Goal: Task Accomplishment & Management: Contribute content

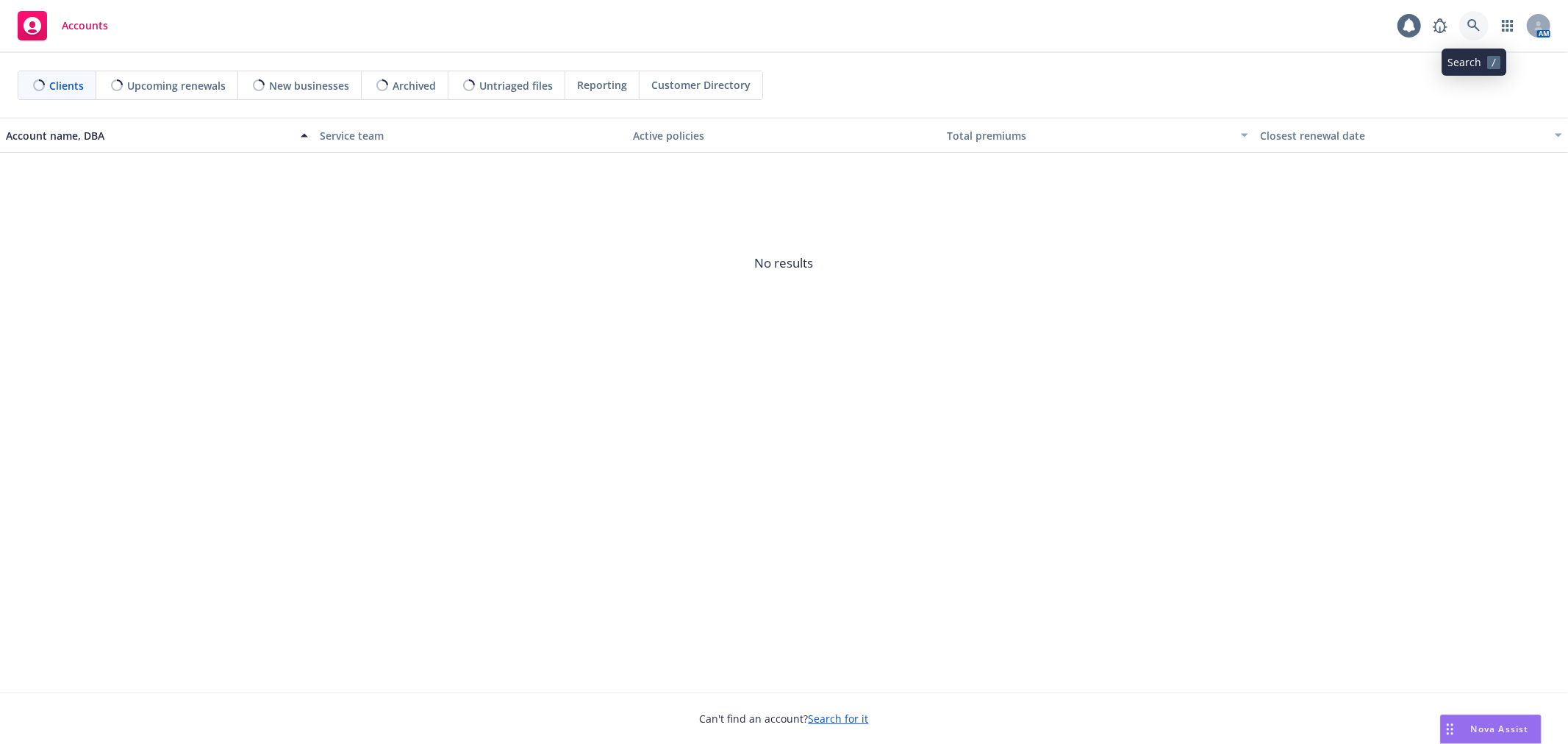
click at [1476, 24] on icon at bounding box center [1473, 26] width 14 height 14
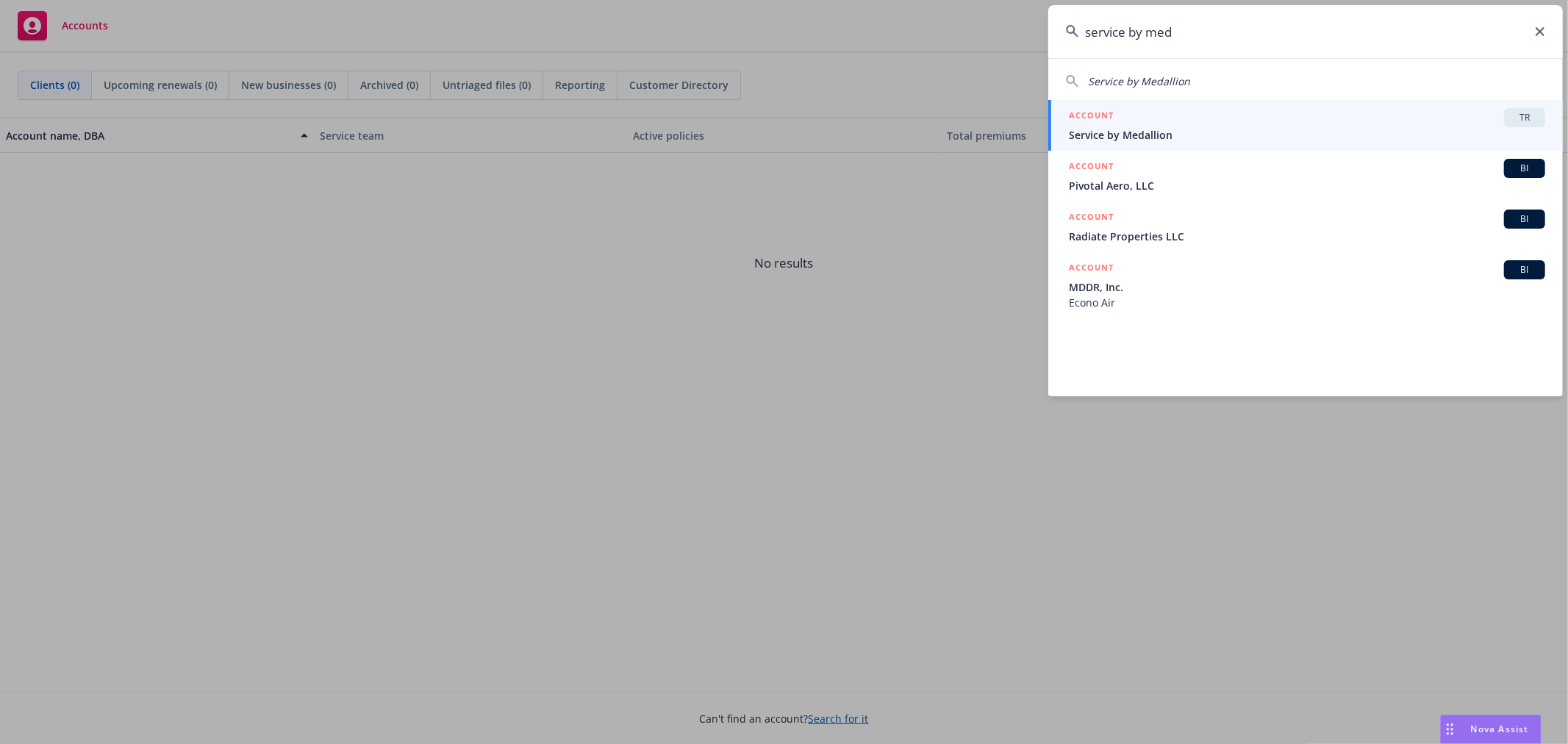
type input "service by med"
click at [1446, 133] on span "Service by Medallion" at bounding box center [1306, 134] width 476 height 15
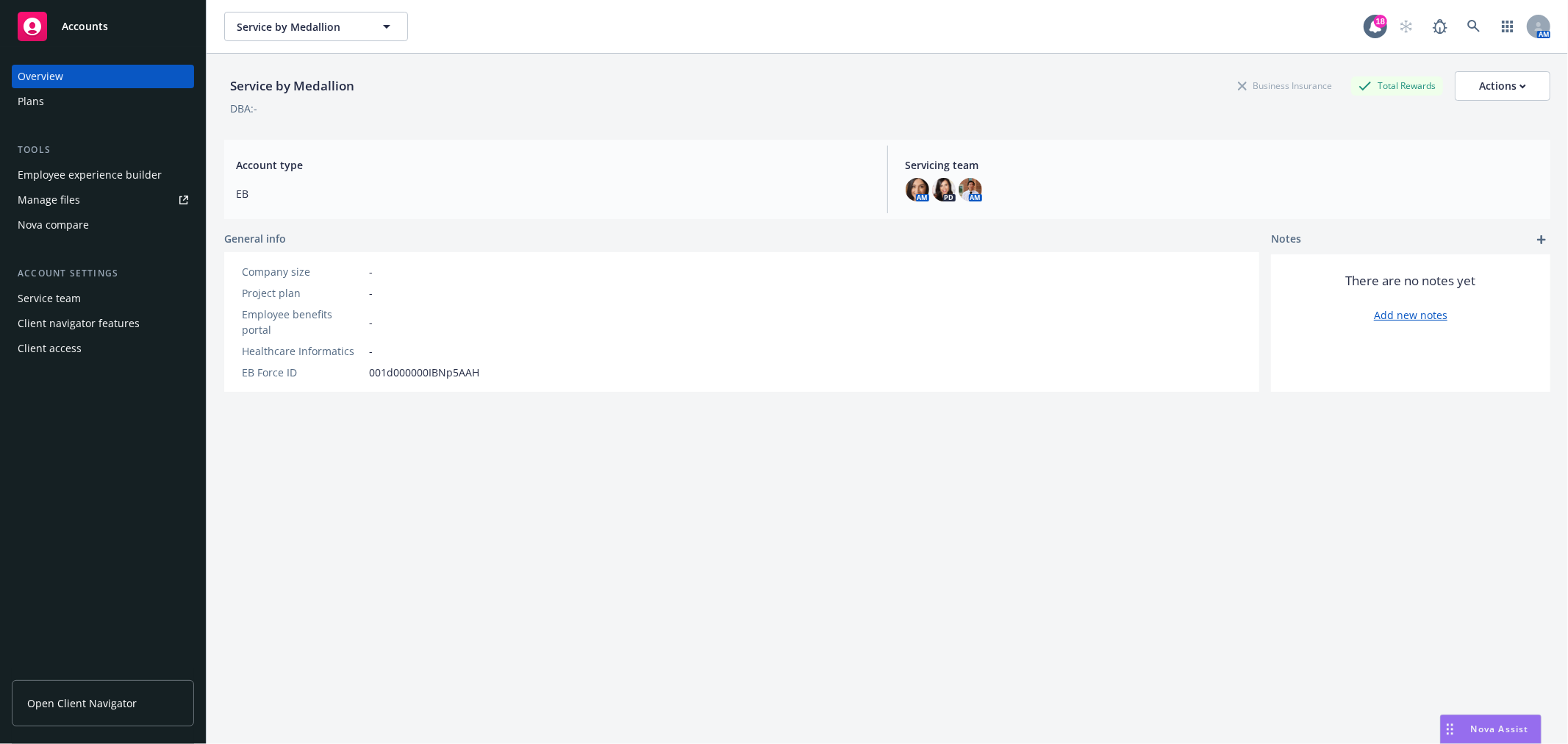
click at [89, 98] on div "Plans" at bounding box center [103, 101] width 171 height 23
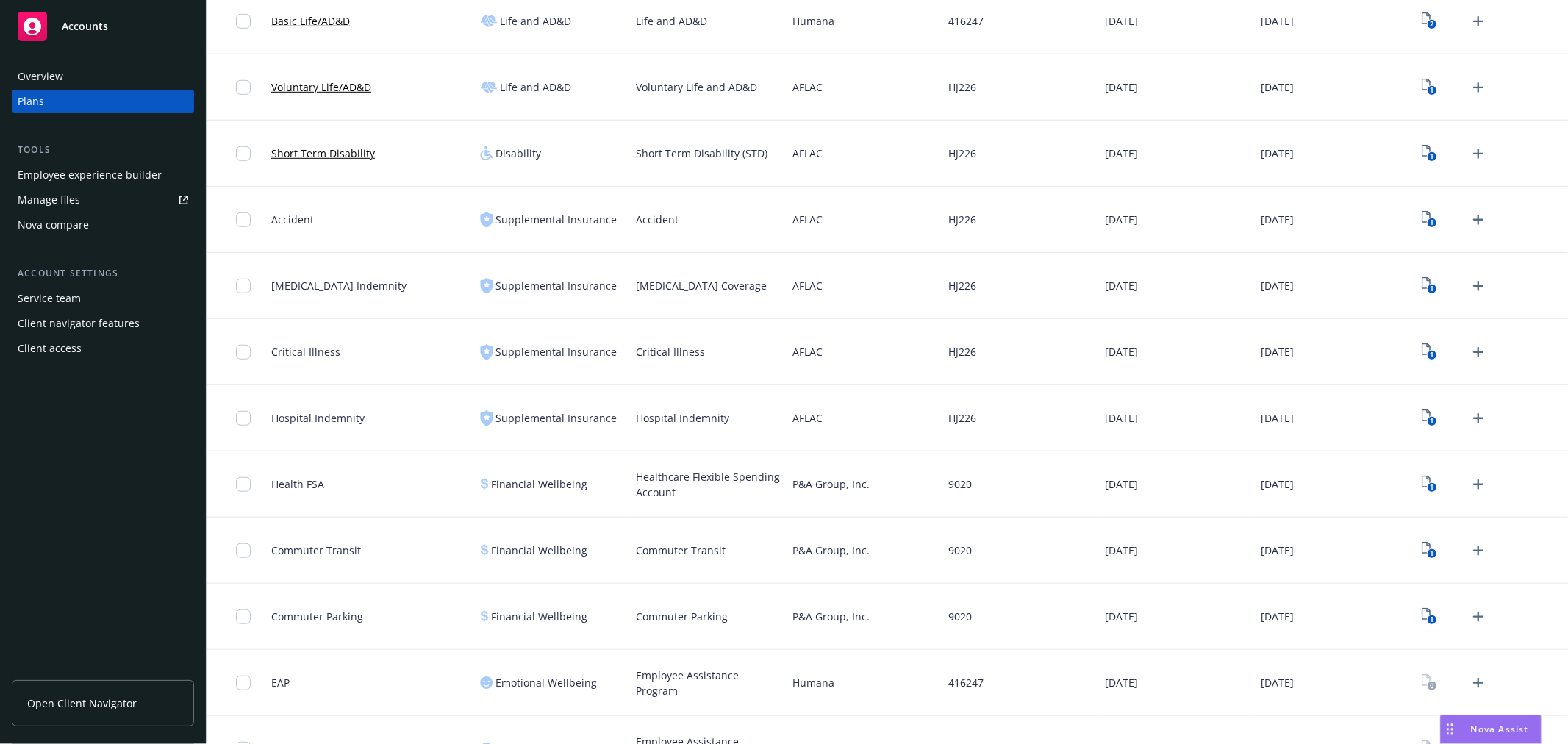
scroll to position [489, 0]
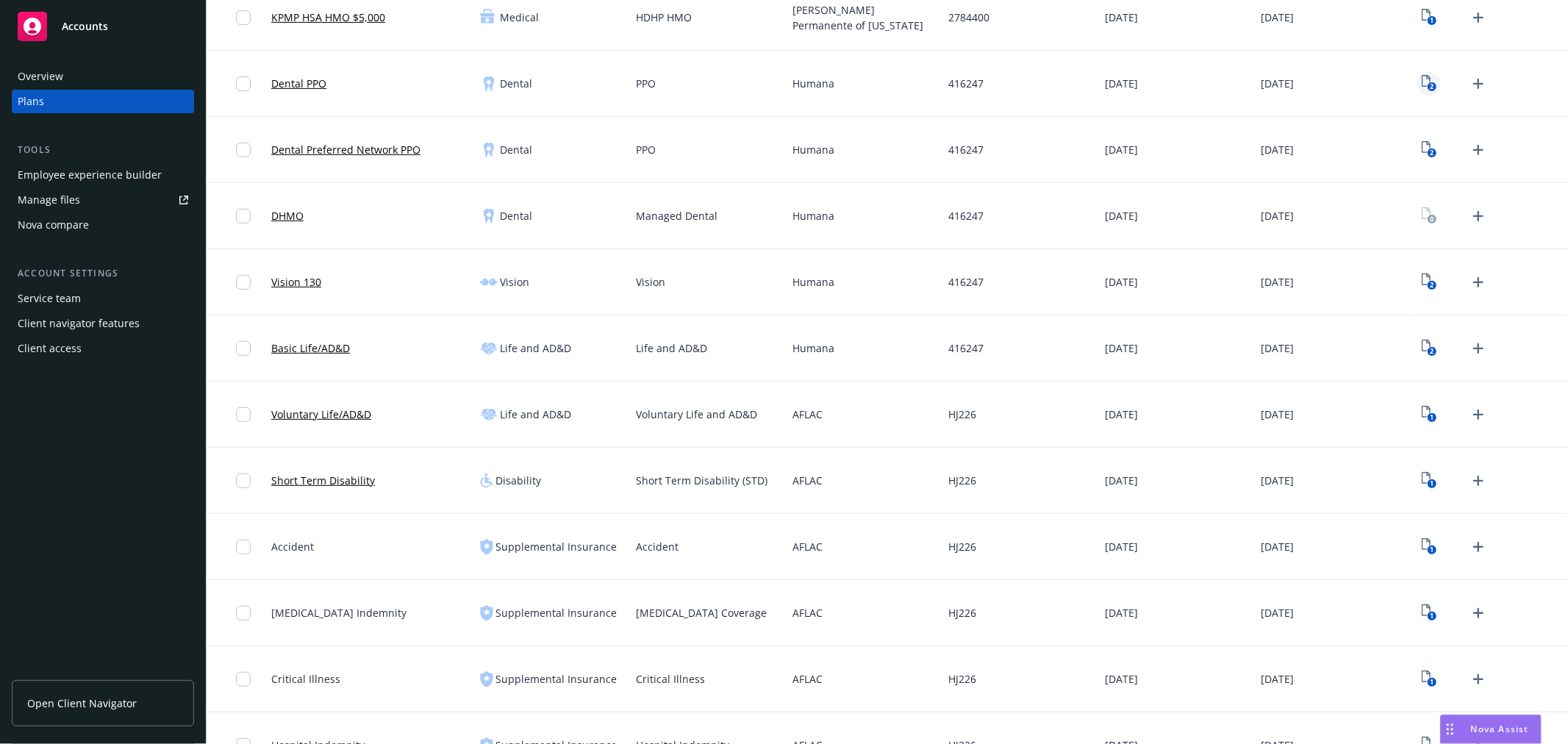
click at [1429, 86] on text "2" at bounding box center [1431, 87] width 4 height 10
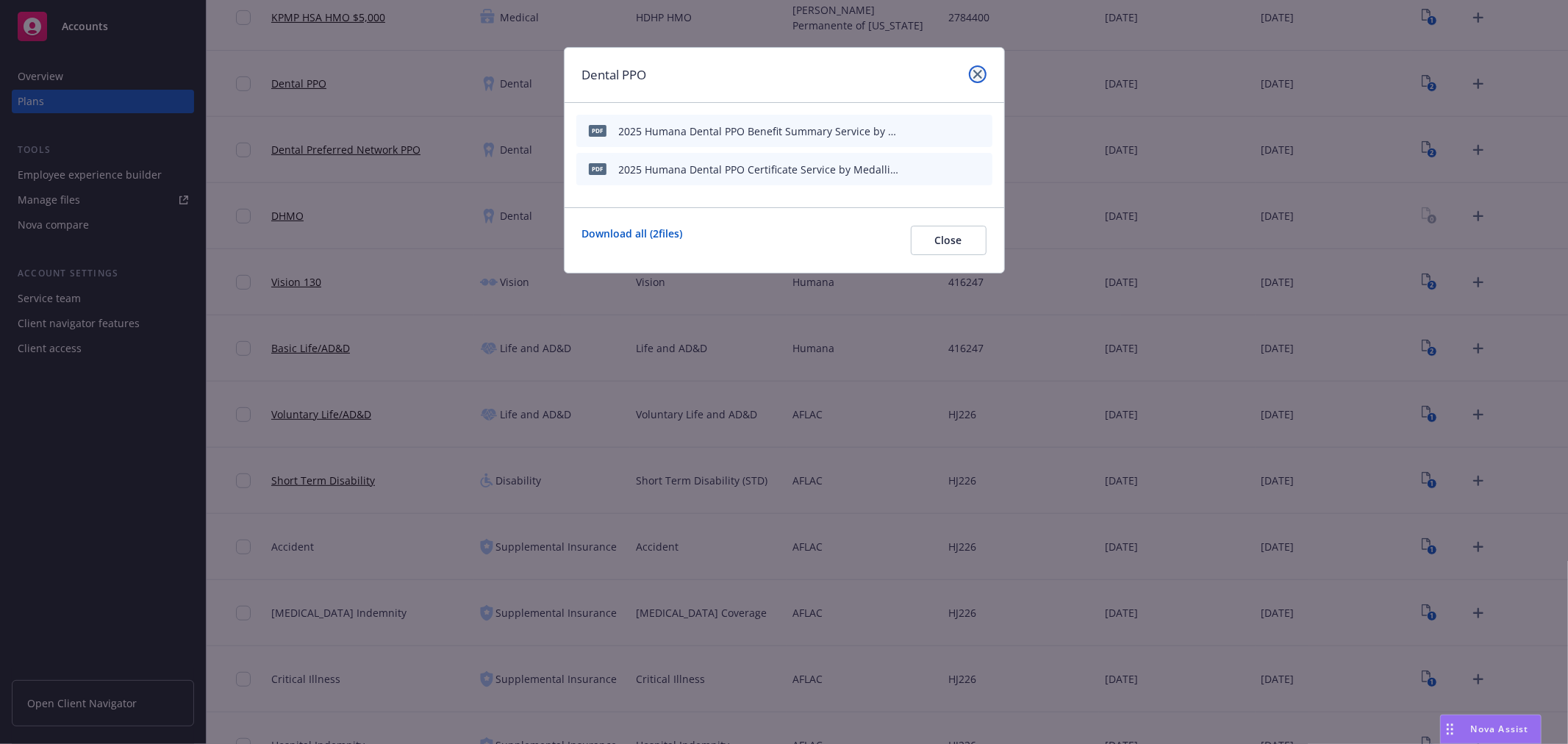
click at [974, 72] on icon "close" at bounding box center [977, 74] width 9 height 9
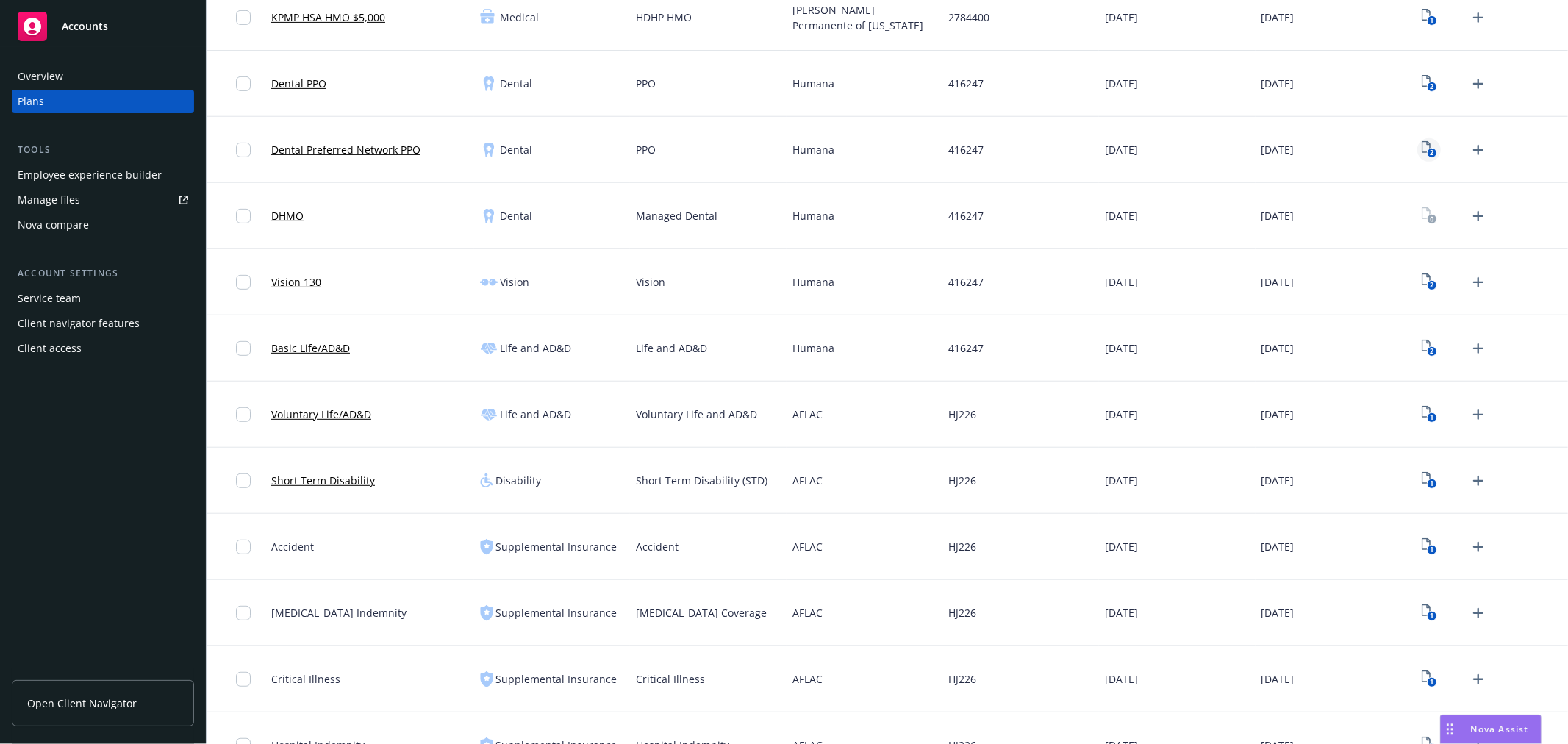
click at [1411, 143] on div "2" at bounding box center [1489, 149] width 156 height 66
click at [1421, 145] on icon "2" at bounding box center [1428, 149] width 15 height 17
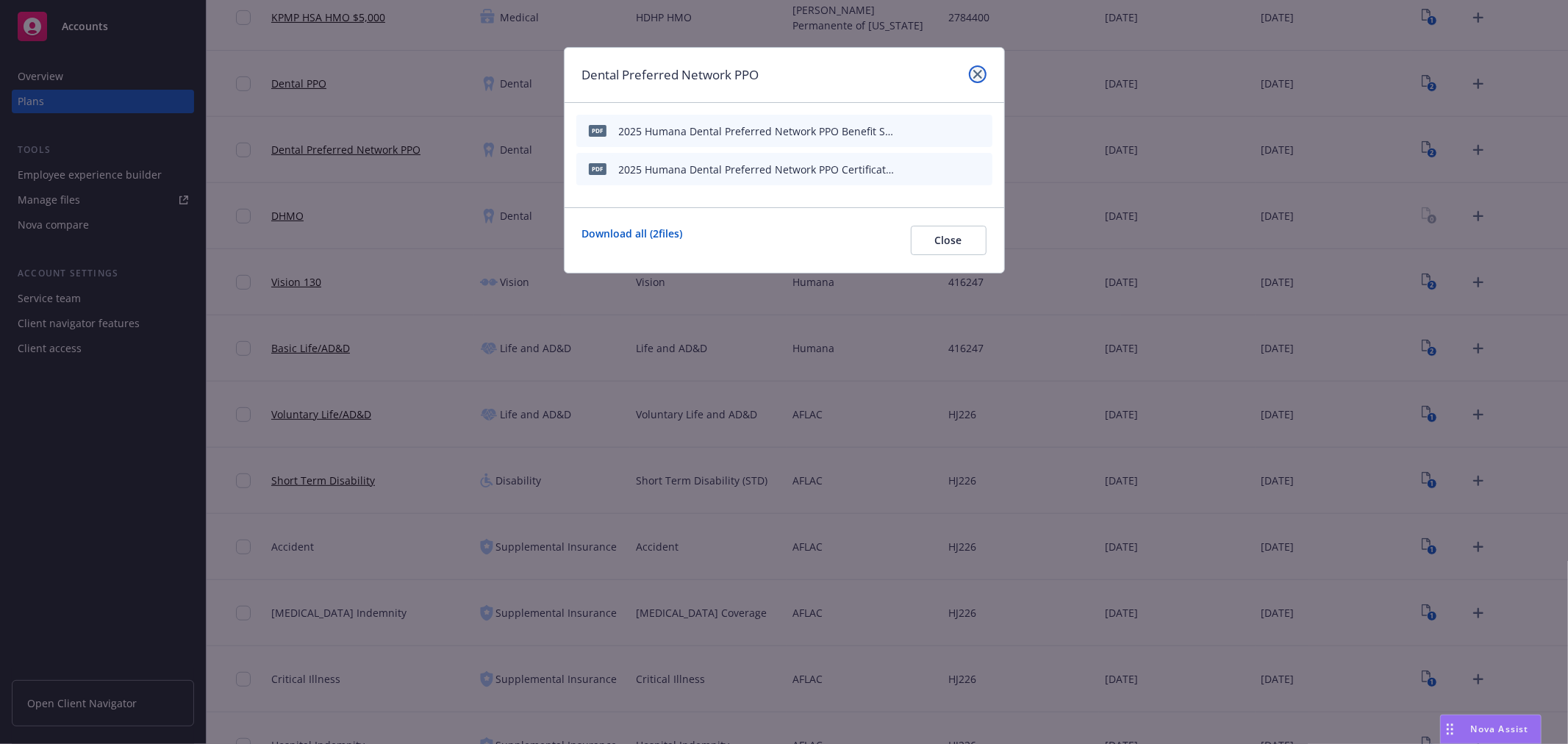
click at [980, 69] on link "close" at bounding box center [978, 74] width 18 height 18
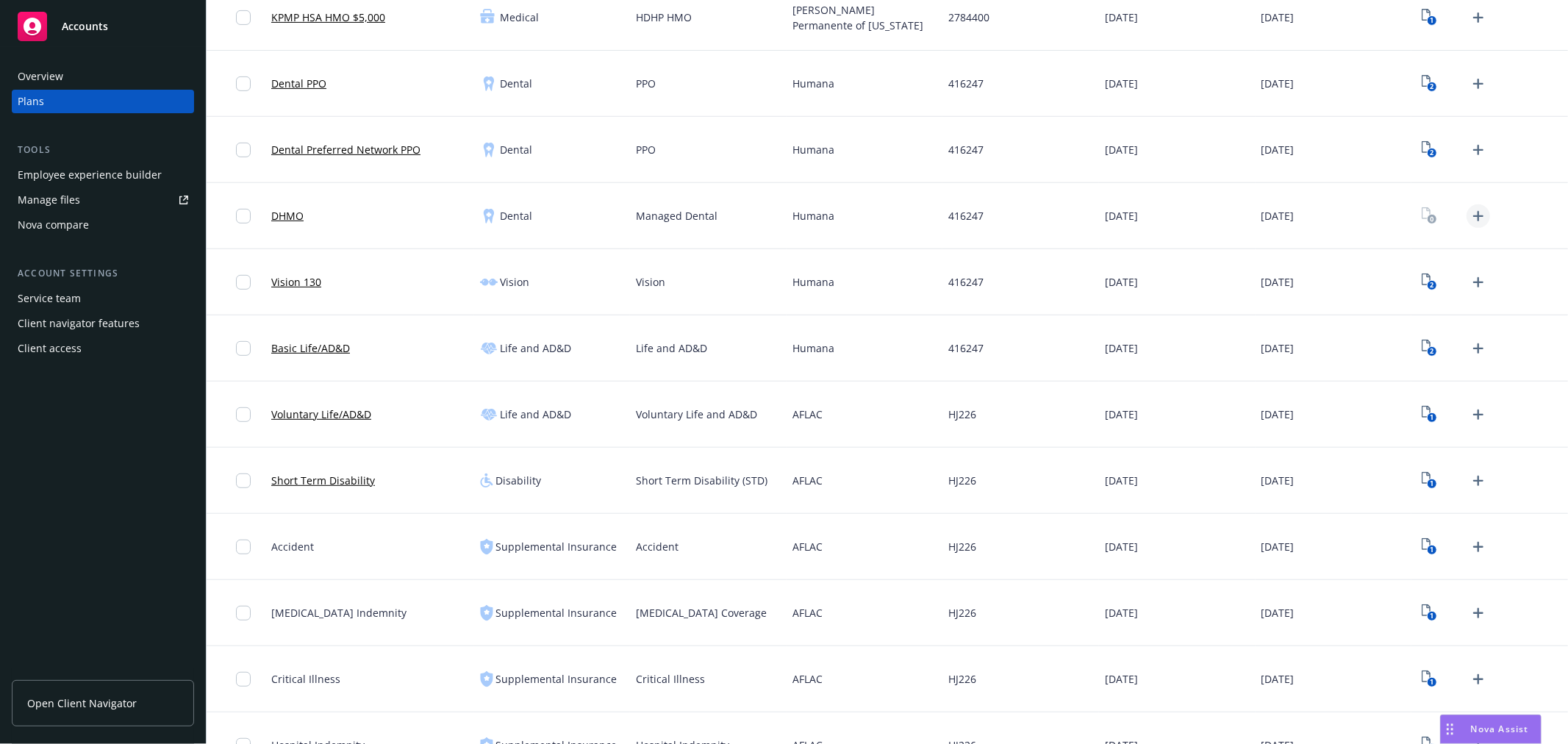
click at [1473, 211] on icon "Upload Plan Documents" at bounding box center [1478, 216] width 10 height 10
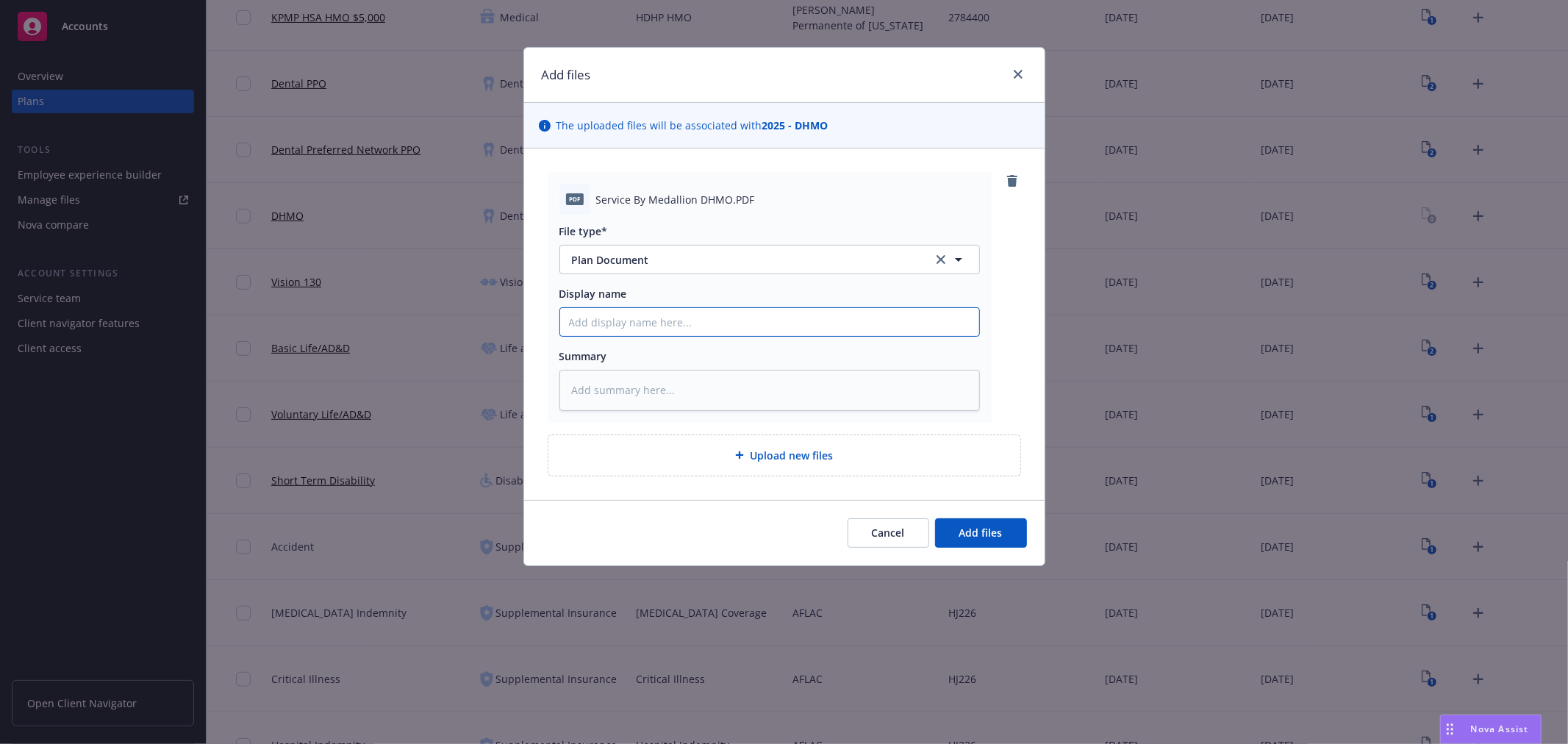
click at [759, 321] on input "Display name" at bounding box center [769, 322] width 419 height 28
type textarea "x"
type input "20"
type textarea "x"
type input "202"
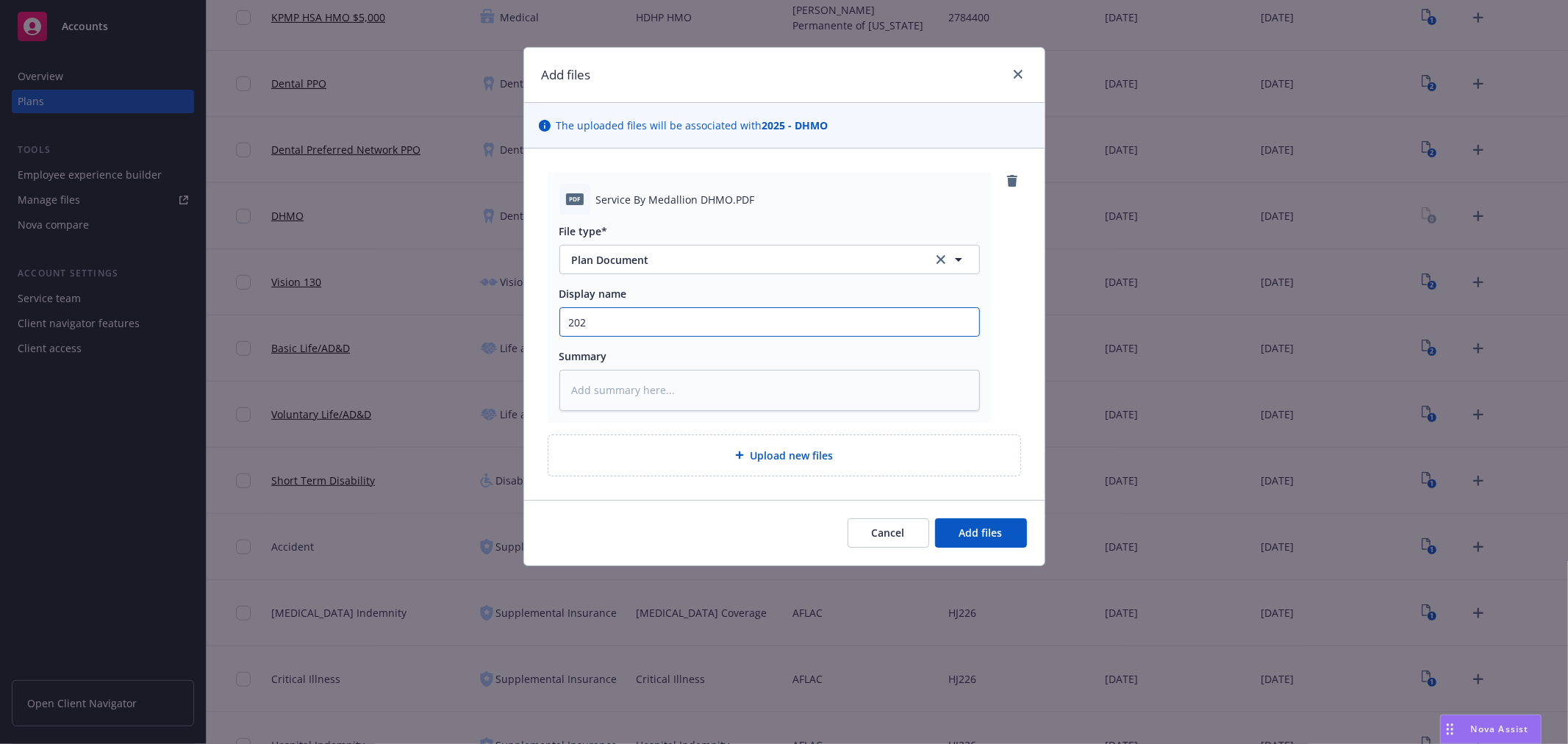
type textarea "x"
type input "2025"
type textarea "x"
type input "2025"
type textarea "x"
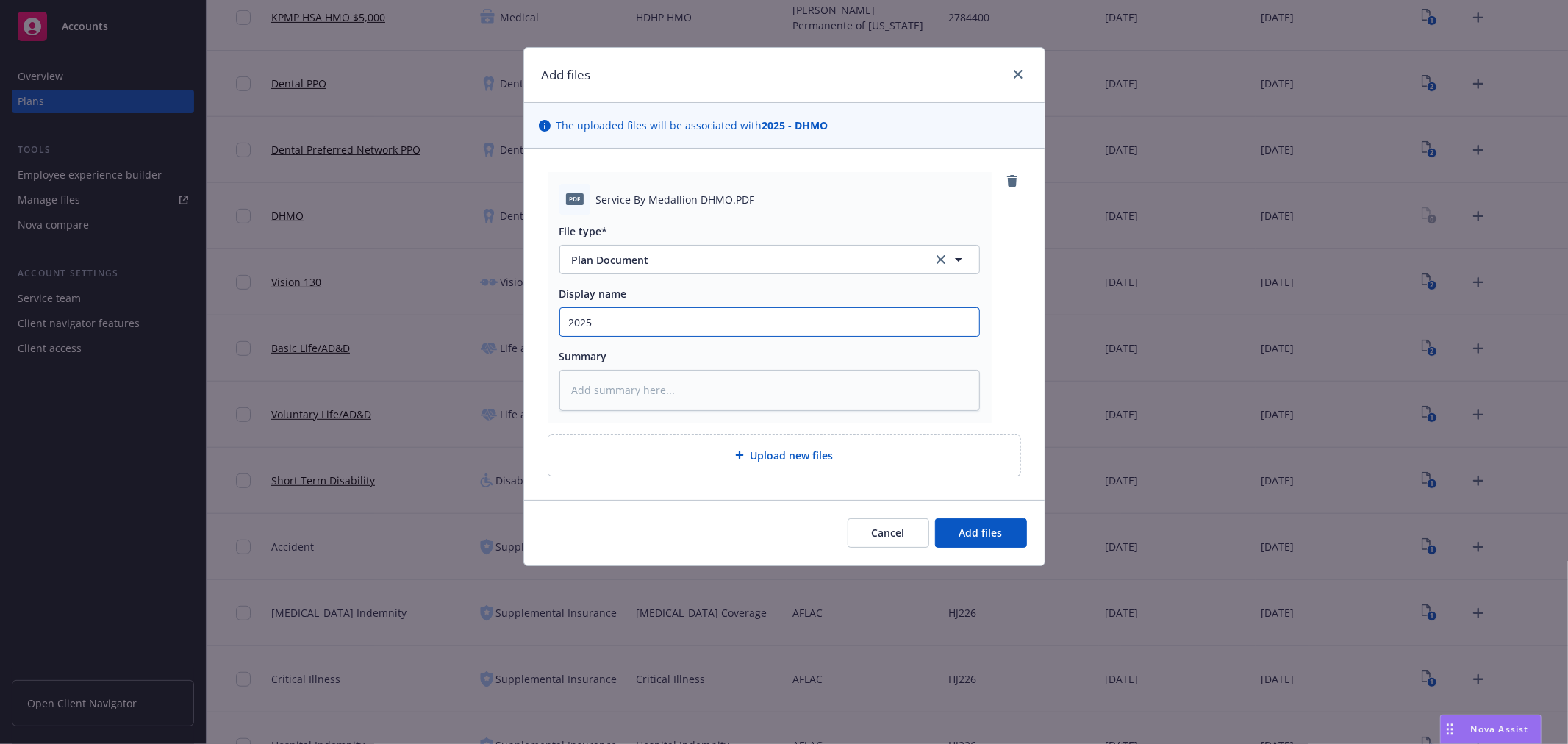
type input "2025 H"
type textarea "x"
type input "2025 Hu"
type textarea "x"
type input "2025 Hum"
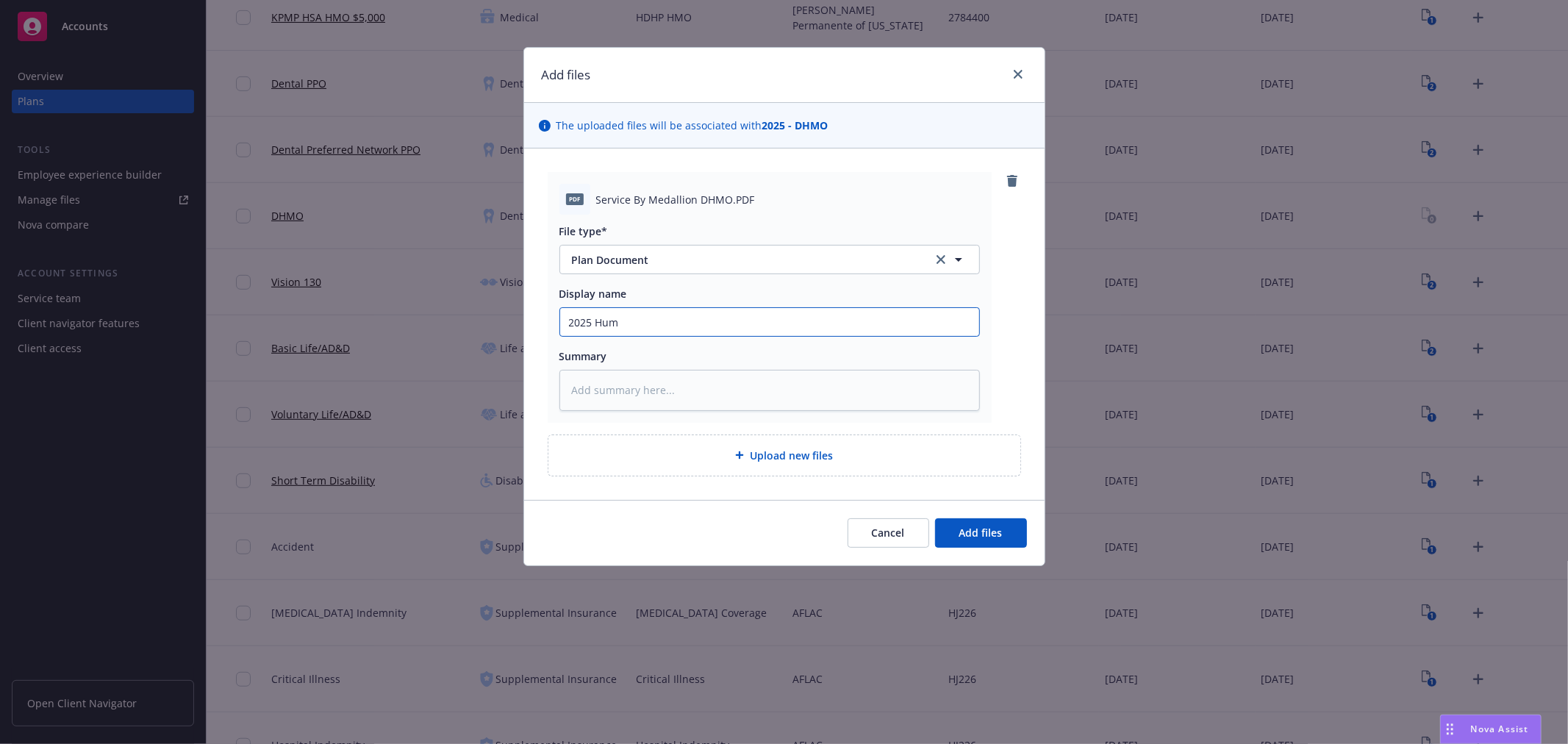
type textarea "x"
type input "2025 Huma"
type textarea "x"
type input "2025 Human"
type textarea "x"
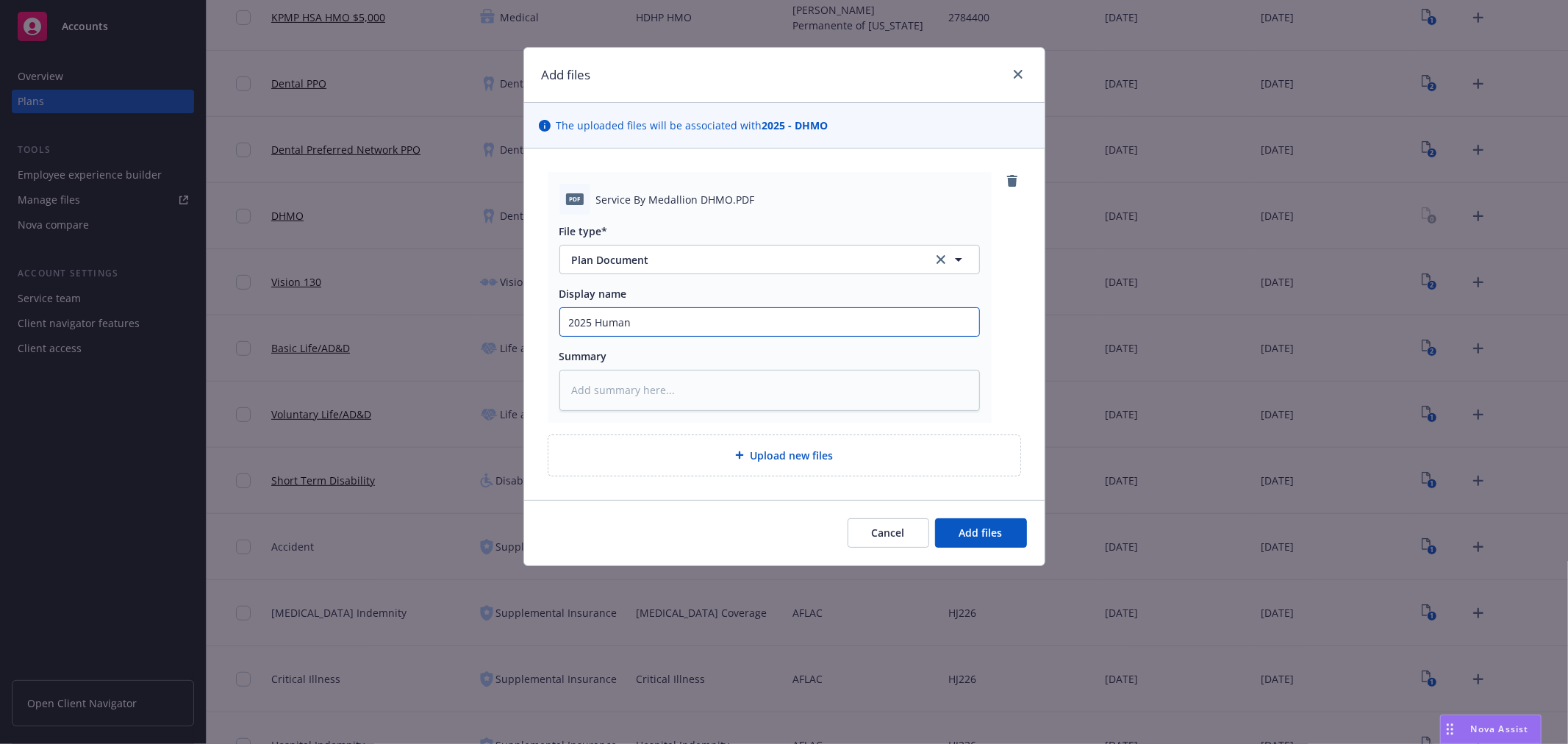
type input "2025 Humana"
type textarea "x"
type input "2025 Humana"
type textarea "x"
type input "2025 Humana D"
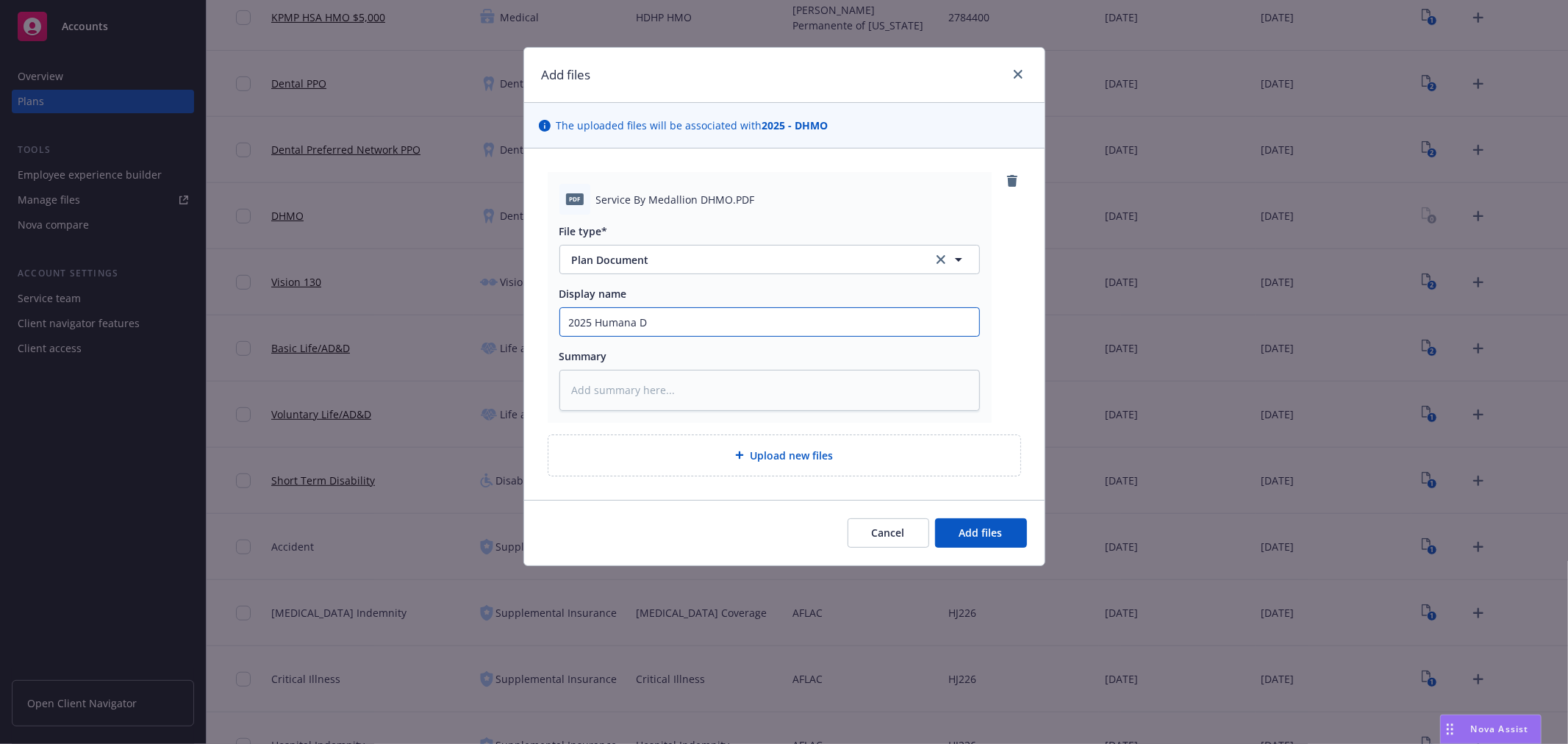
type textarea "x"
type input "2025 Humana DH"
type textarea "x"
type input "2025 Humana DHM"
type textarea "x"
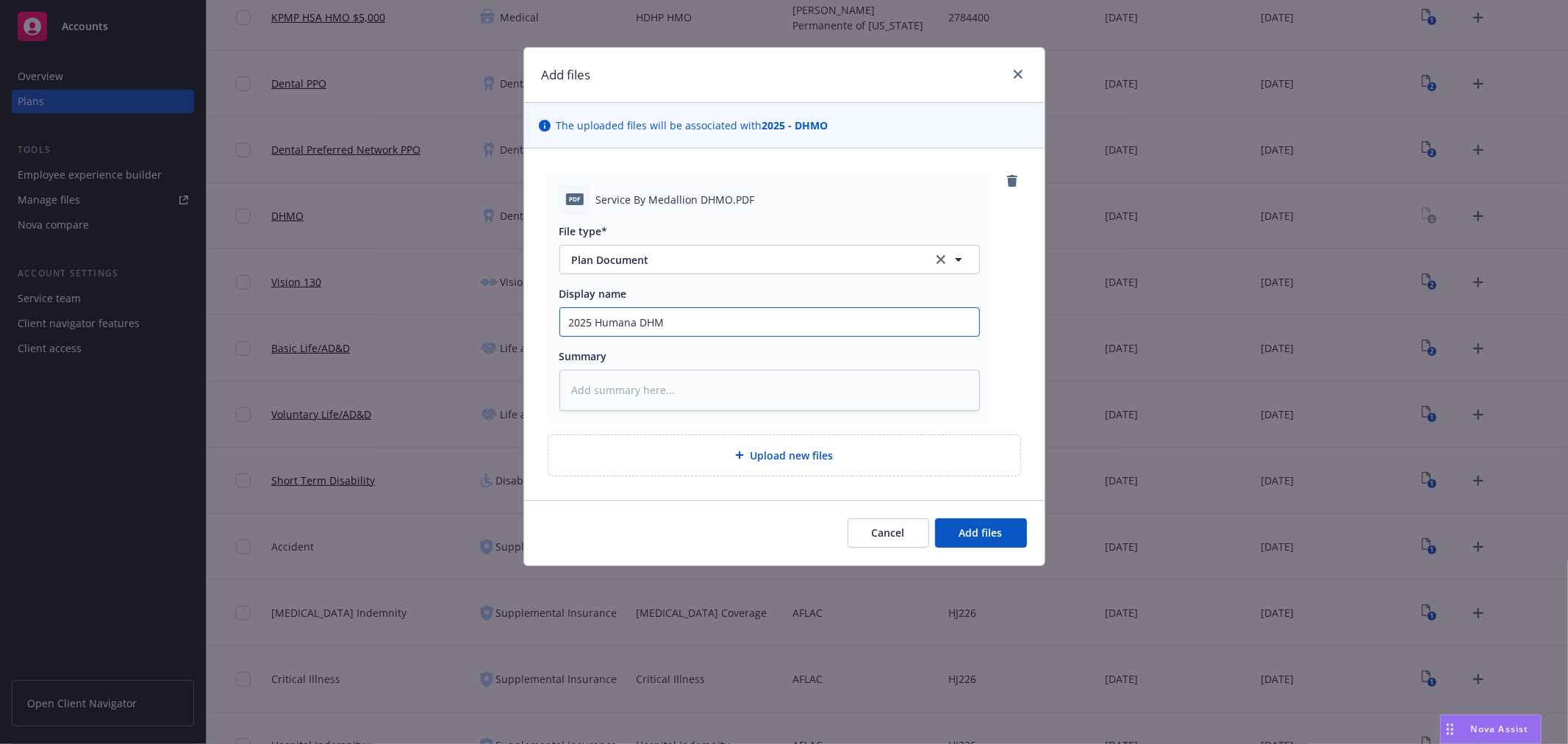
type input "2025 Humana DHMO"
type textarea "x"
type input "2025 Humana DHMO"
type textarea "x"
type input "2025 Humana DHMO S"
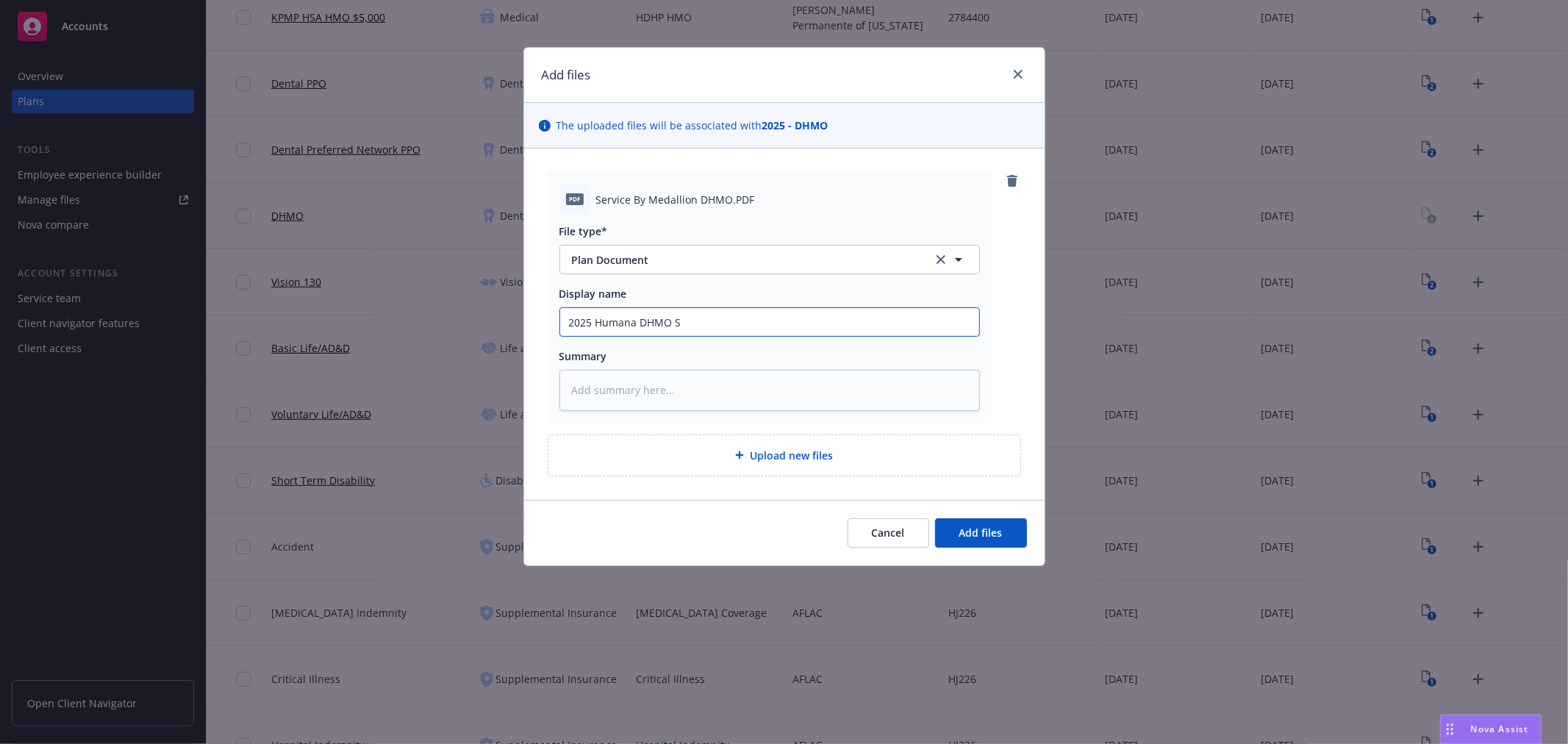
type textarea "x"
type input "2025 Humana DHMO SB"
type textarea "x"
type input "2025 Humana DHMO SBC"
type textarea "x"
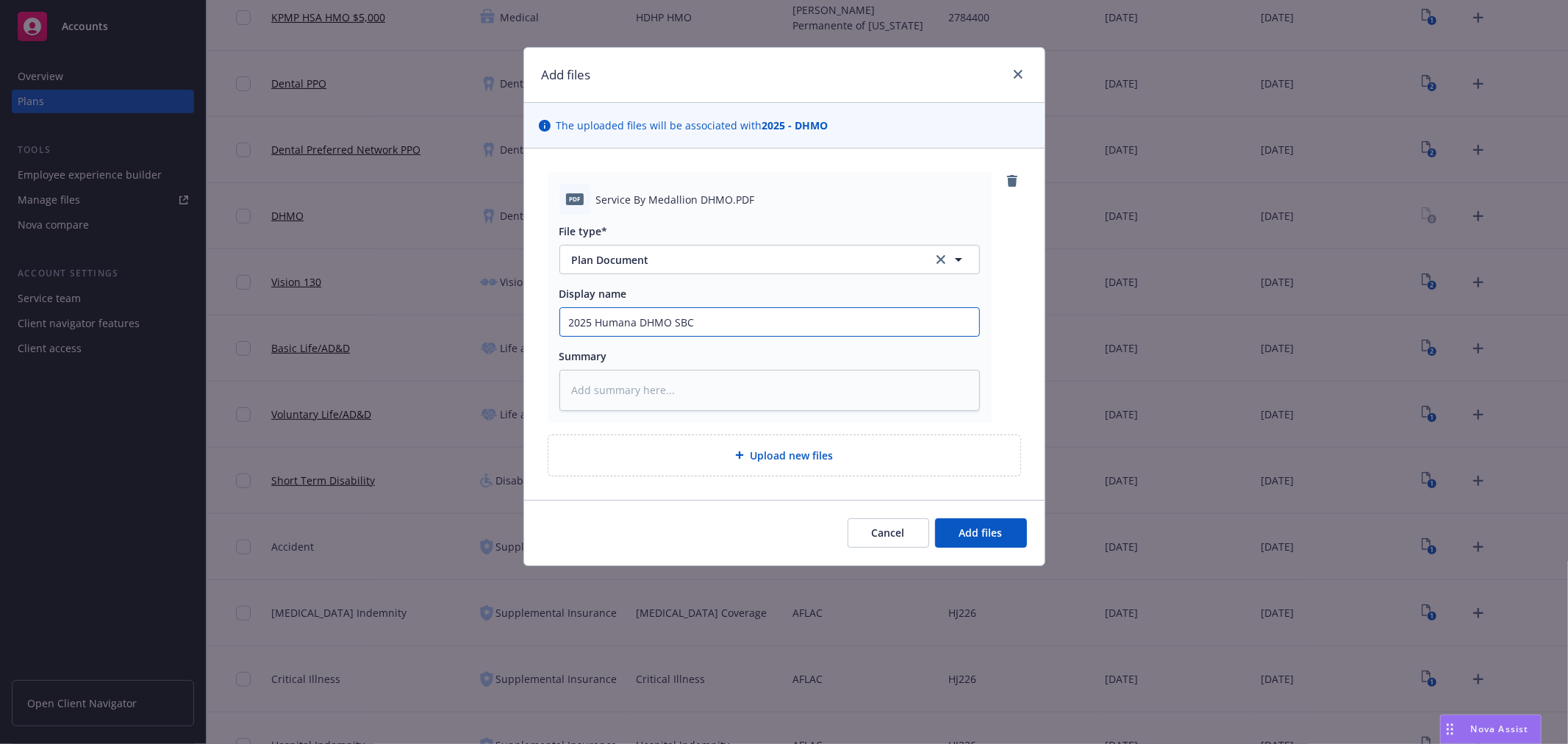
type input "2025 Humana DHMO SB"
type textarea "x"
type input "2025 Humana DHMO S"
type textarea "x"
type input "2025 Humana DHMO"
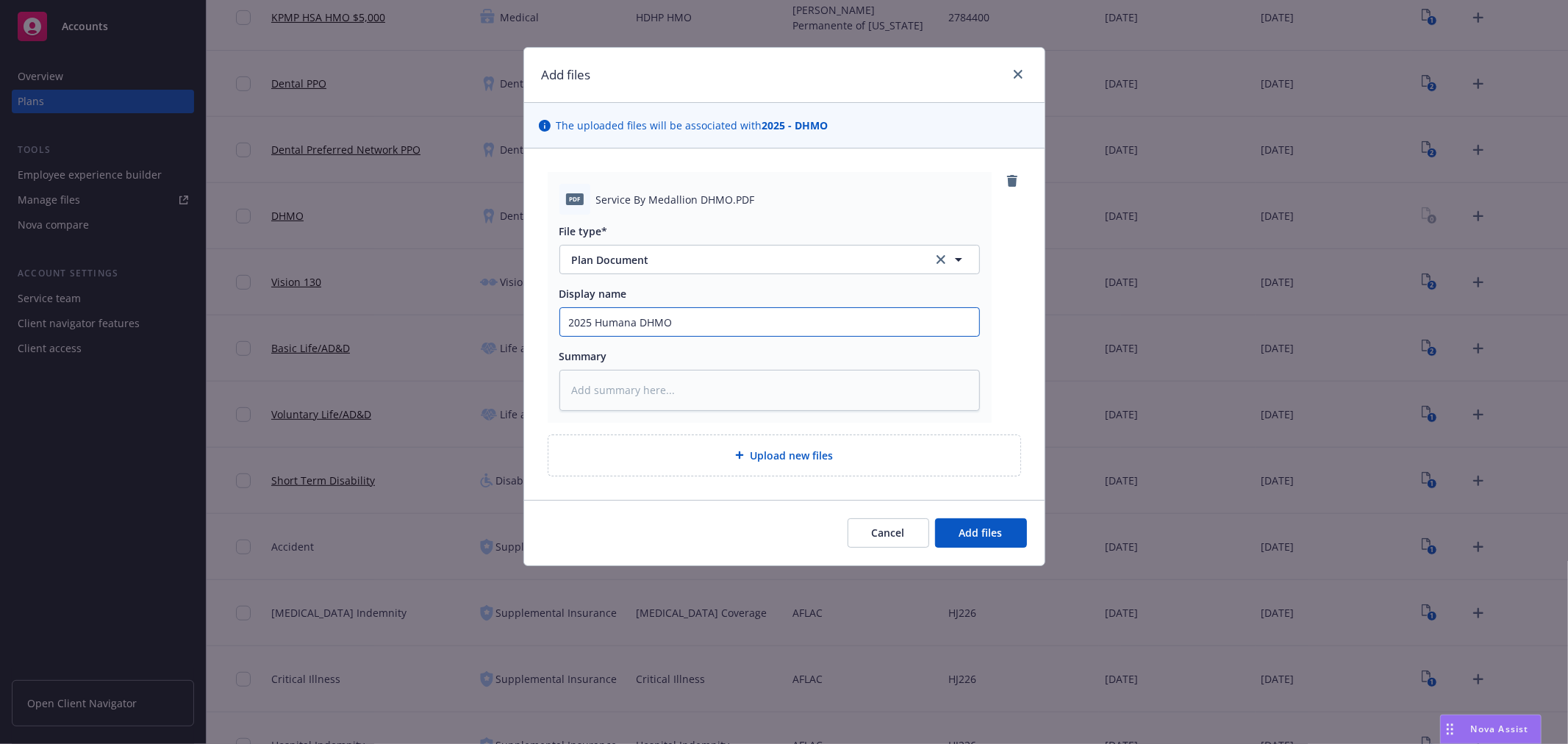
type textarea "x"
type input "2025 Humana DHMO B"
type textarea "x"
type input "2025 Humana DHMO Ben"
type textarea "x"
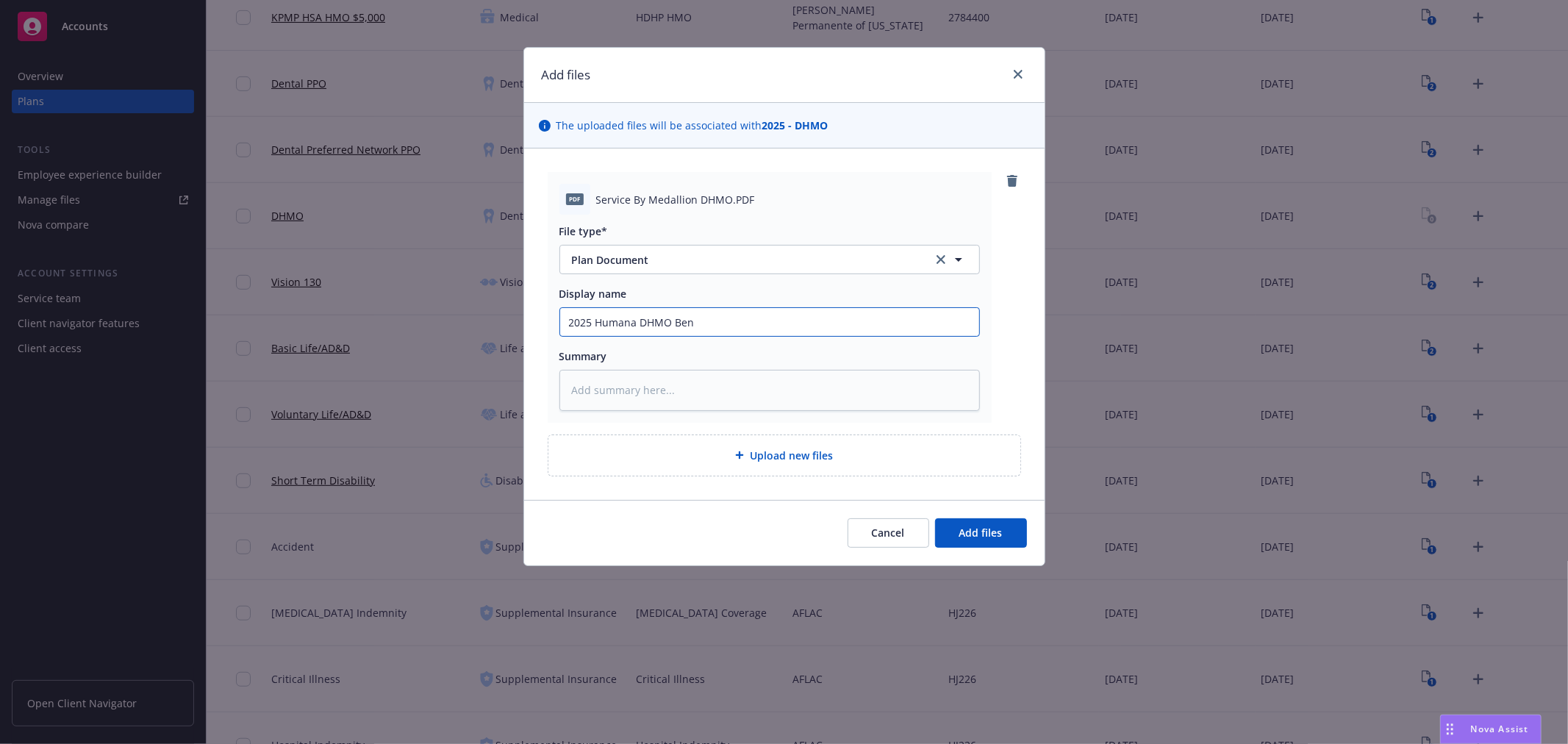
type input "2025 Humana DHMO Bene"
type textarea "x"
type input "2025 Humana DHMO Benef"
type textarea "x"
type input "2025 Humana DHMO Benefi"
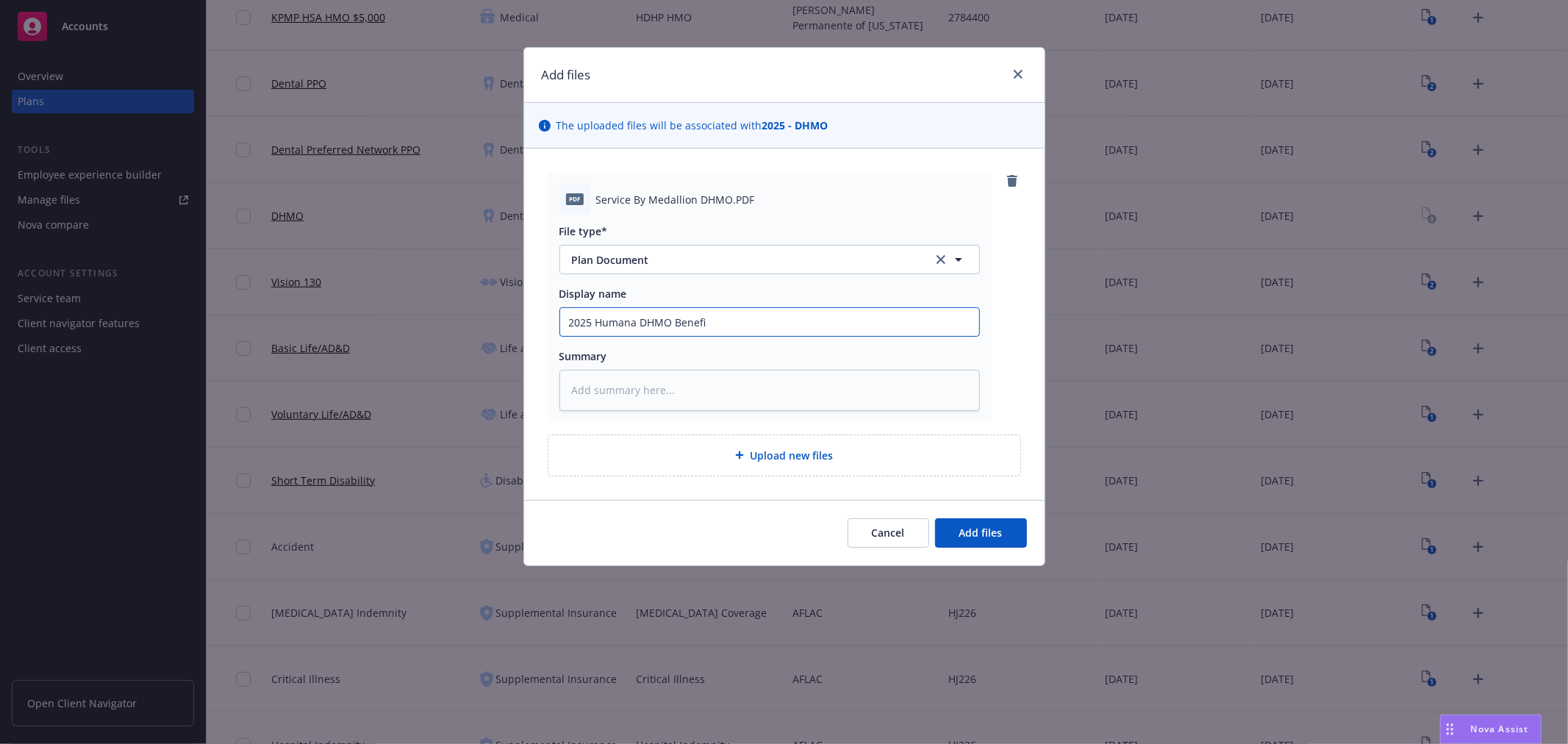
type textarea "x"
type input "2025 Humana DHMO Benefit"
type textarea "x"
type input "2025 Humana DHMO Benefit"
type textarea "x"
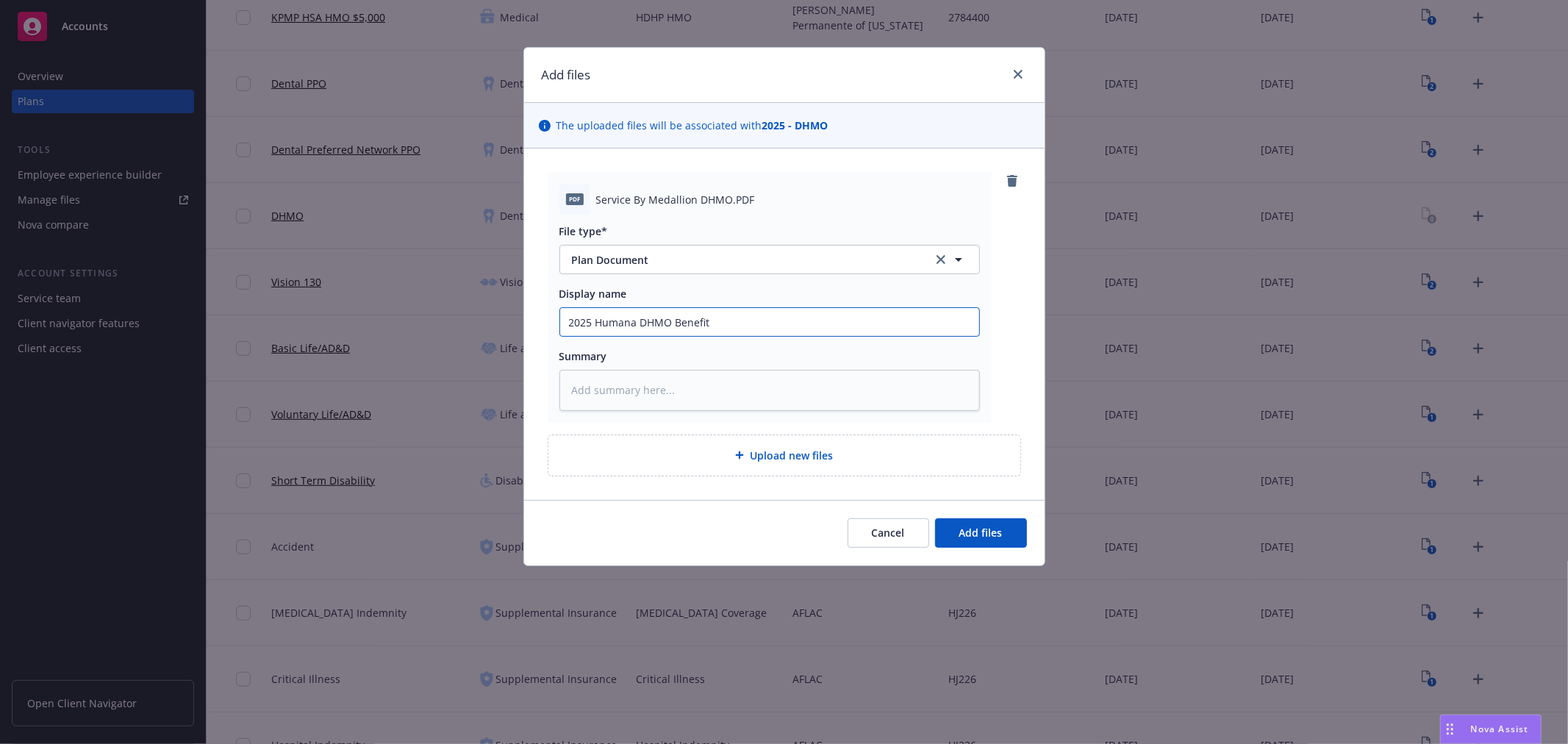
type input "2025 Humana DHMO Benefit u"
type textarea "x"
type input "2025 Humana DHMO Benefit"
type textarea "x"
type input "2025 Humana DHMO Benefit S"
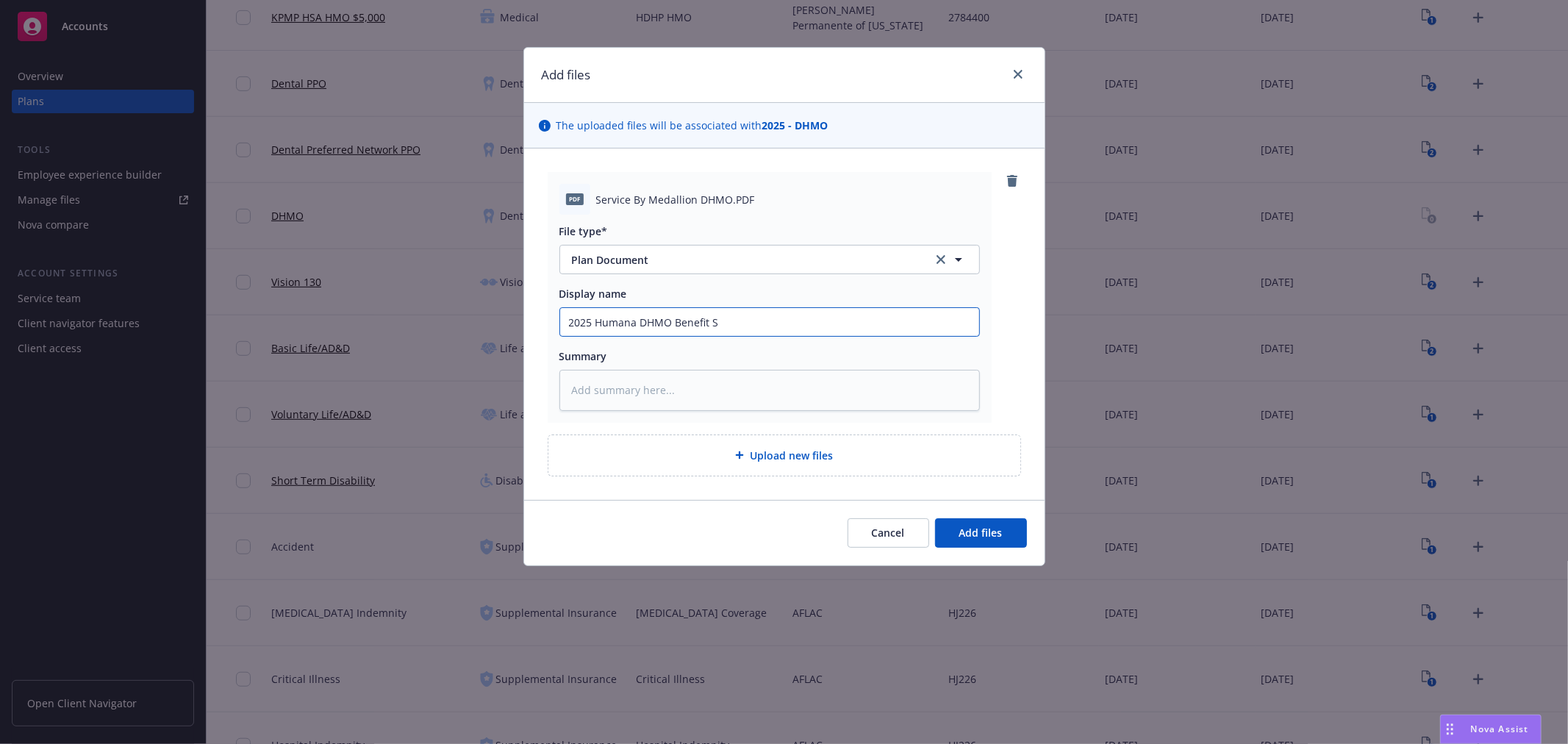
type textarea "x"
type input "2025 Humana DHMO Benefit Su"
type textarea "x"
type input "2025 Humana DHMO Benefit Sum"
type textarea "x"
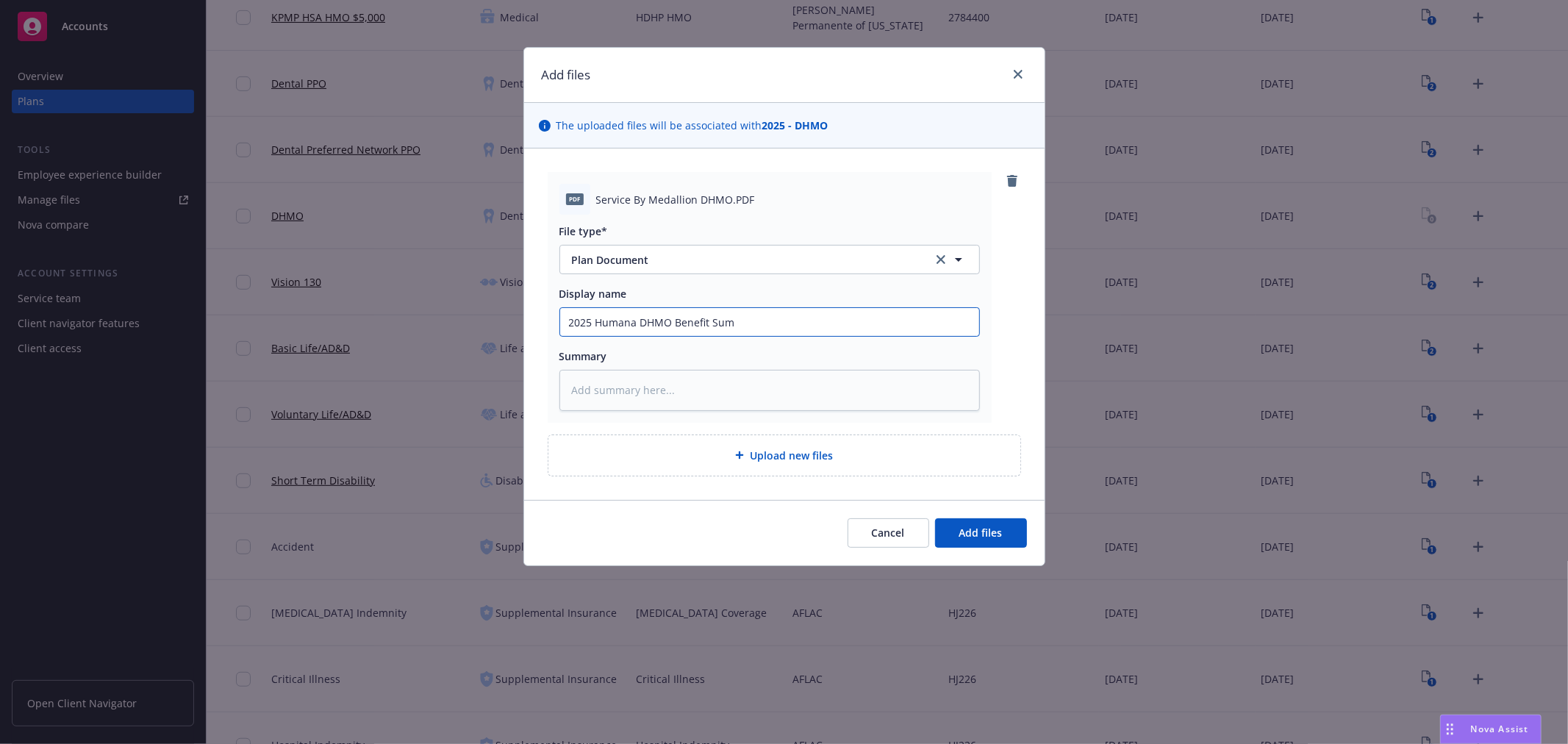
type input "2025 Humana DHMO Benefit Summ"
type textarea "x"
type input "2025 Humana DHMO Benefit Summa"
type textarea "x"
type input "2025 Humana DHMO Benefit Summary"
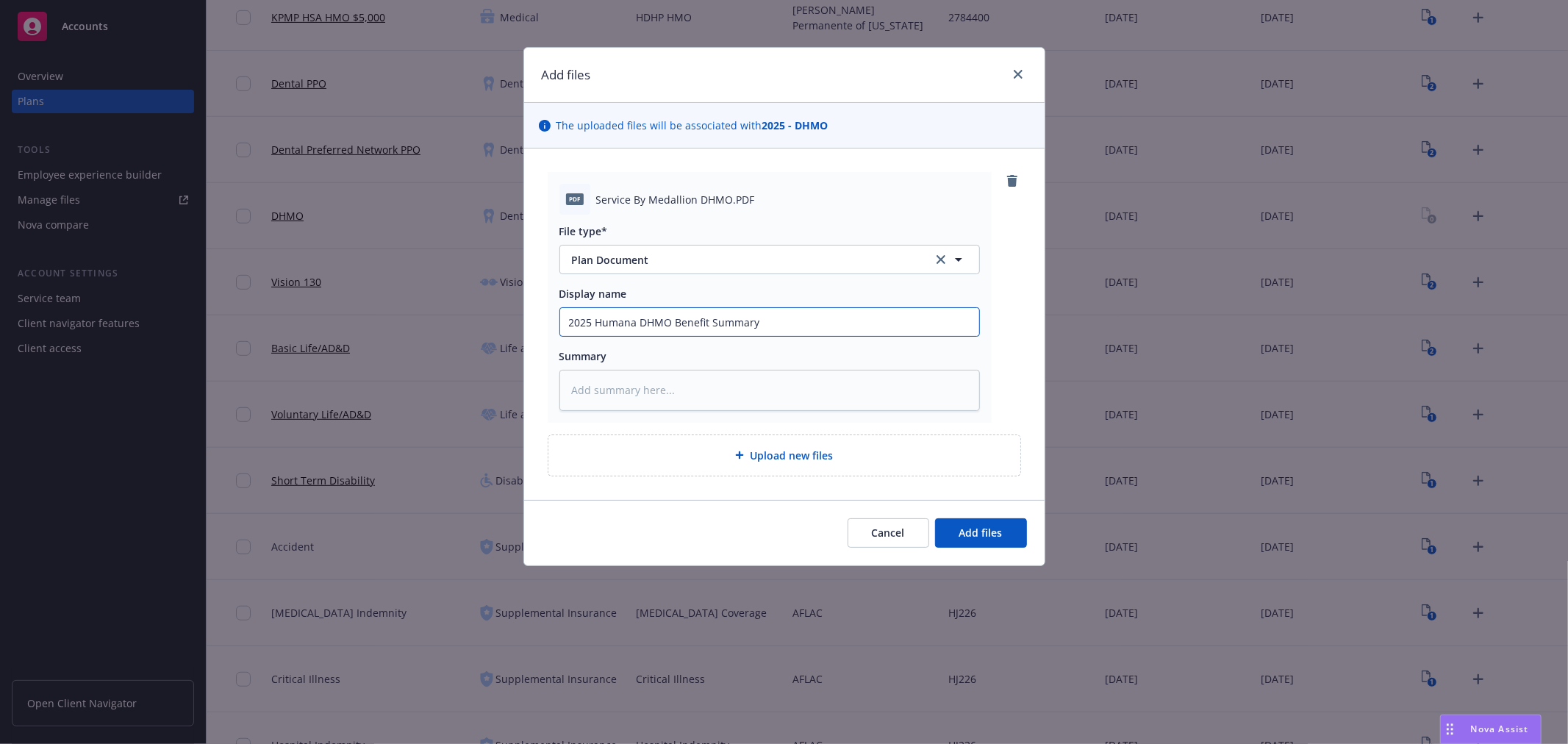
type textarea "x"
type input "2025 Humana DHMO Benefit Summary"
type textarea "x"
type input "2025 Humana DHMO Benefit Summary S"
type textarea "x"
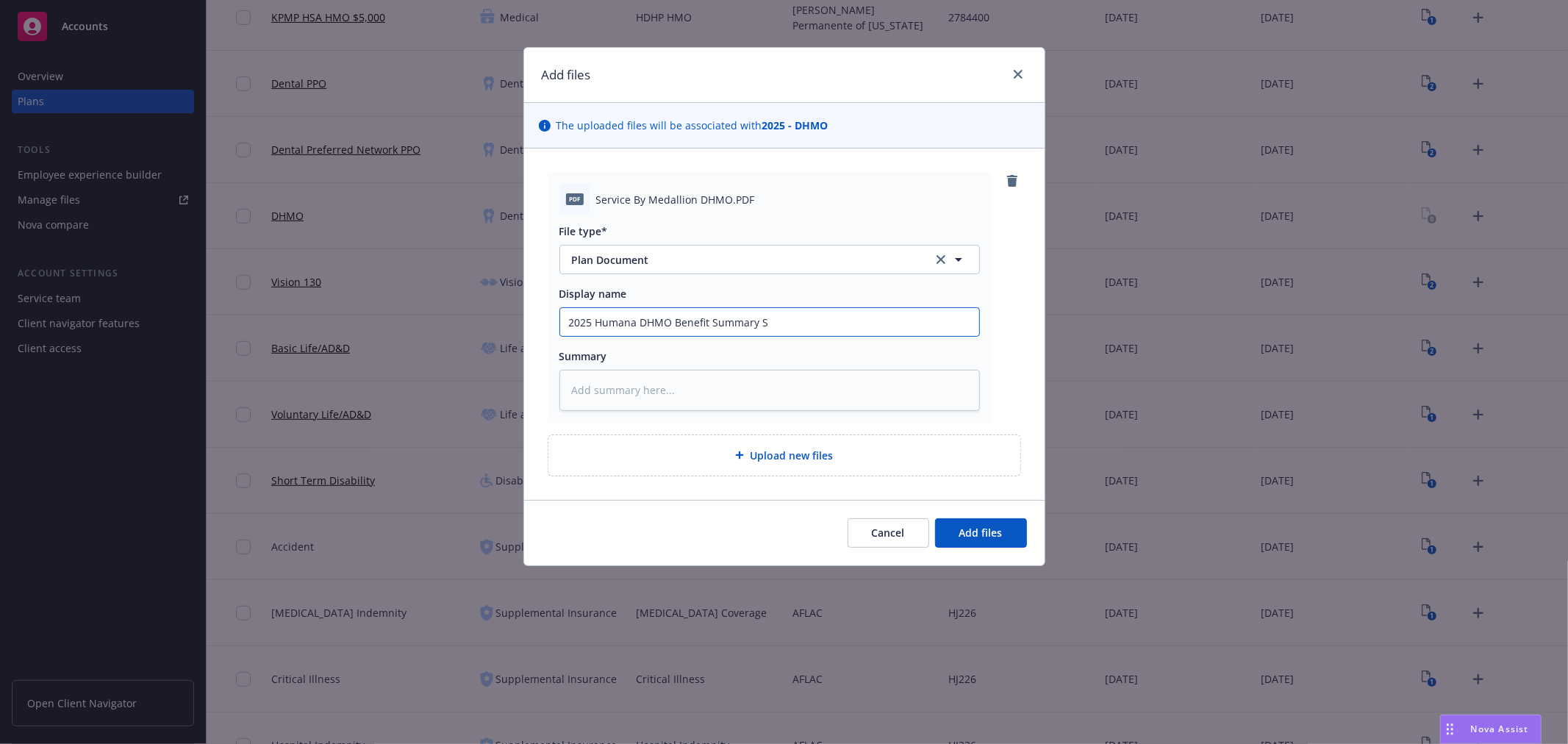
type input "2025 Humana DHMO Benefit Summary Se"
type textarea "x"
type input "2025 Humana DHMO Benefit Summary Ser"
type textarea "x"
type input "2025 Humana DHMO Benefit Summary Serv"
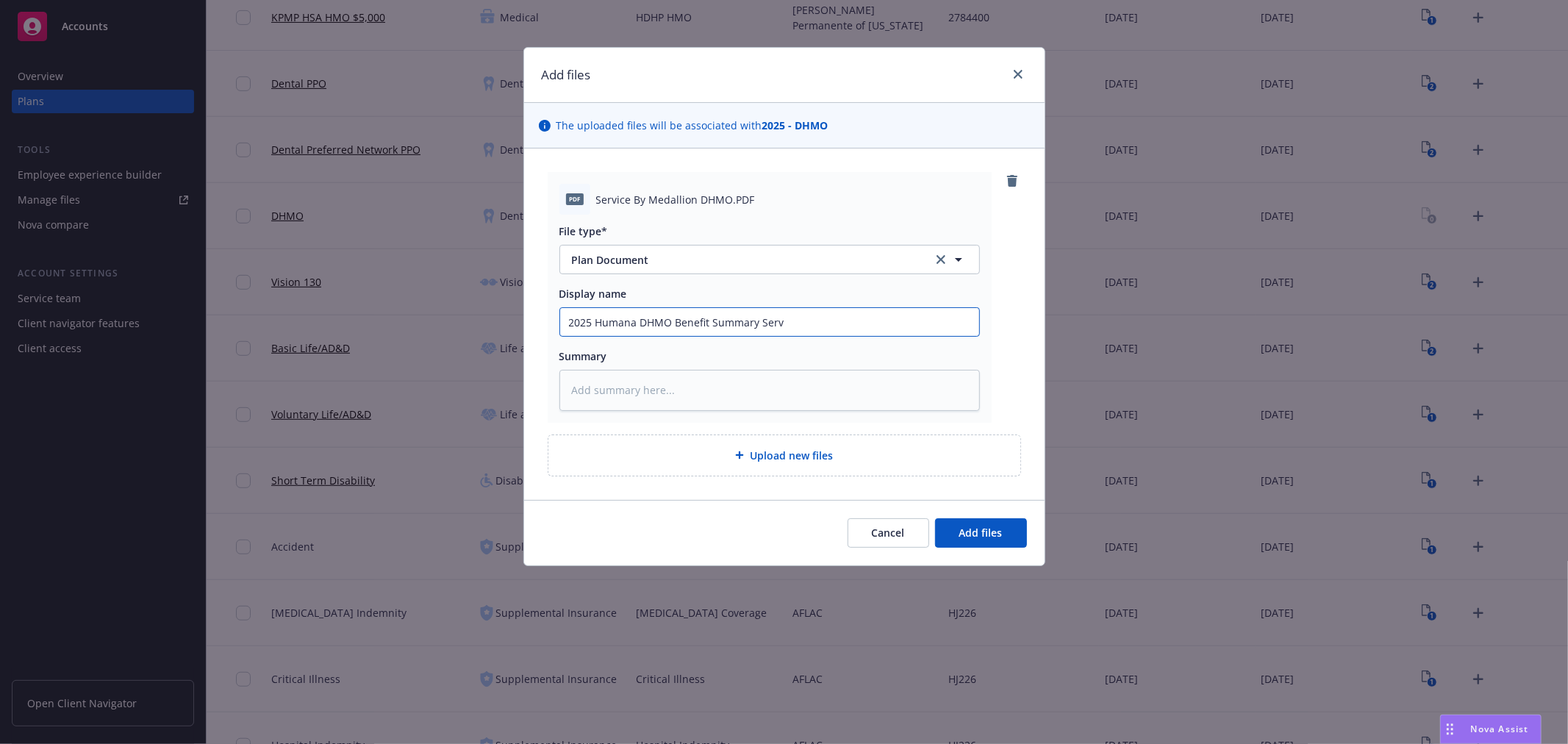
type textarea "x"
type input "2025 Humana DHMO Benefit Summary Servic"
type textarea "x"
type input "2025 Humana DHMO Benefit Summary Service"
type textarea "x"
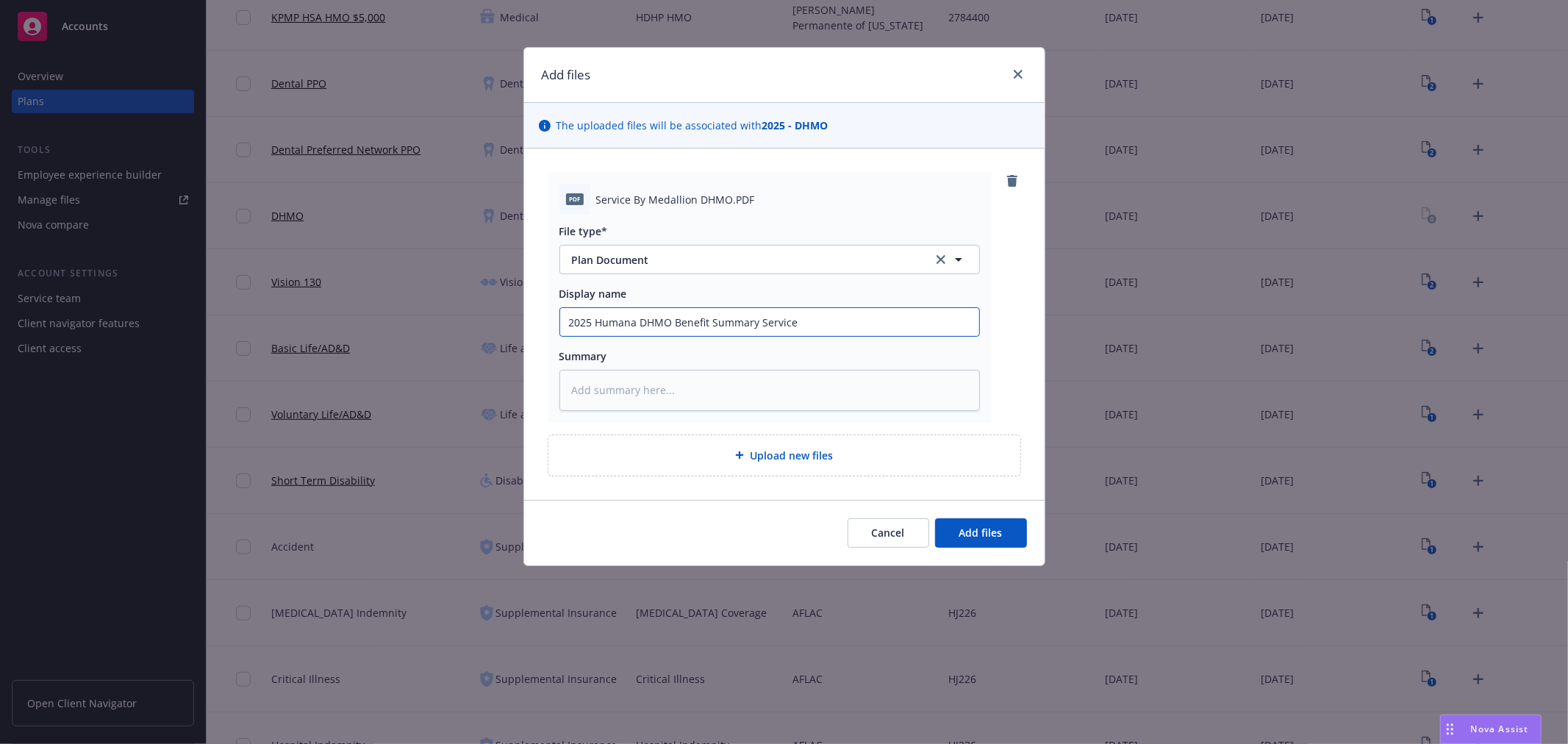
type input "2025 Humana DHMO Benefit Summary Service"
type textarea "x"
type input "2025 Humana DHMO Benefit Summary Service b"
type textarea "x"
type input "2025 Humana DHMO Benefit Summary Service by"
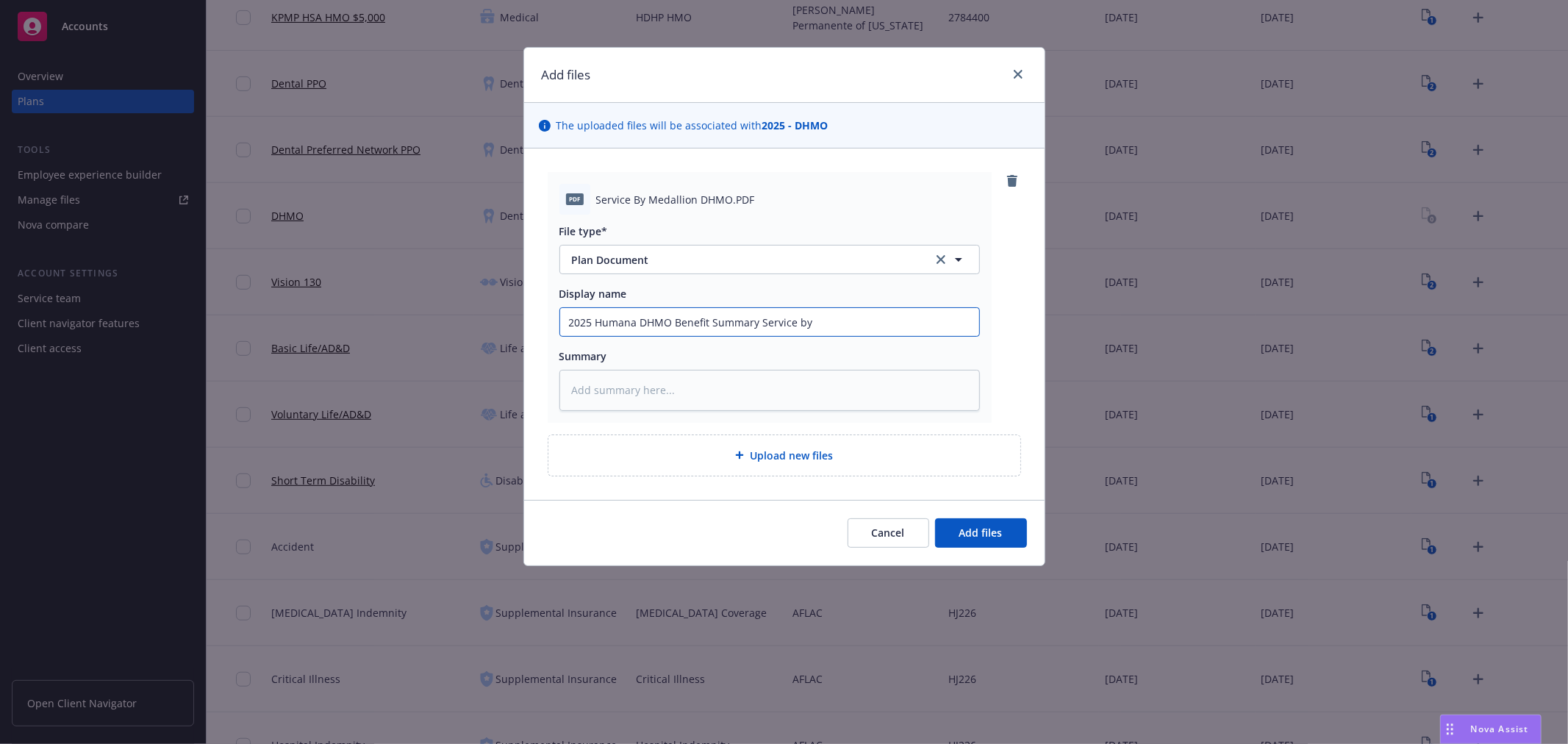
type textarea "x"
type input "2025 Humana DHMO Benefit Summary Service by"
type textarea "x"
type input "2025 Humana DHMO Benefit Summary Service by M"
type textarea "x"
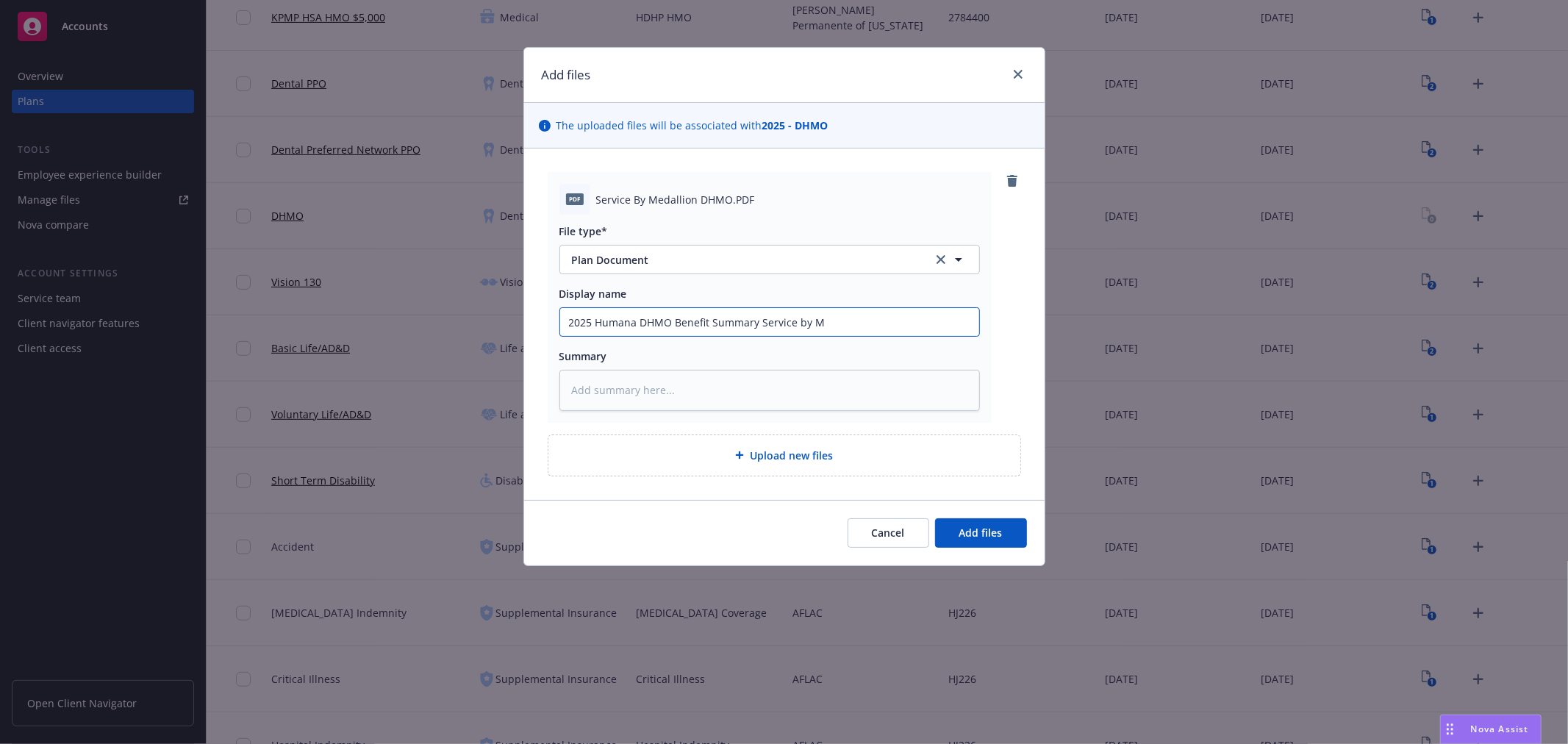
type input "2025 Humana DHMO Benefit Summary Service by Me"
type textarea "x"
type input "2025 Humana DHMO Benefit Summary Service by Med"
type textarea "x"
type input "2025 Humana DHMO Benefit Summary Service by Meda"
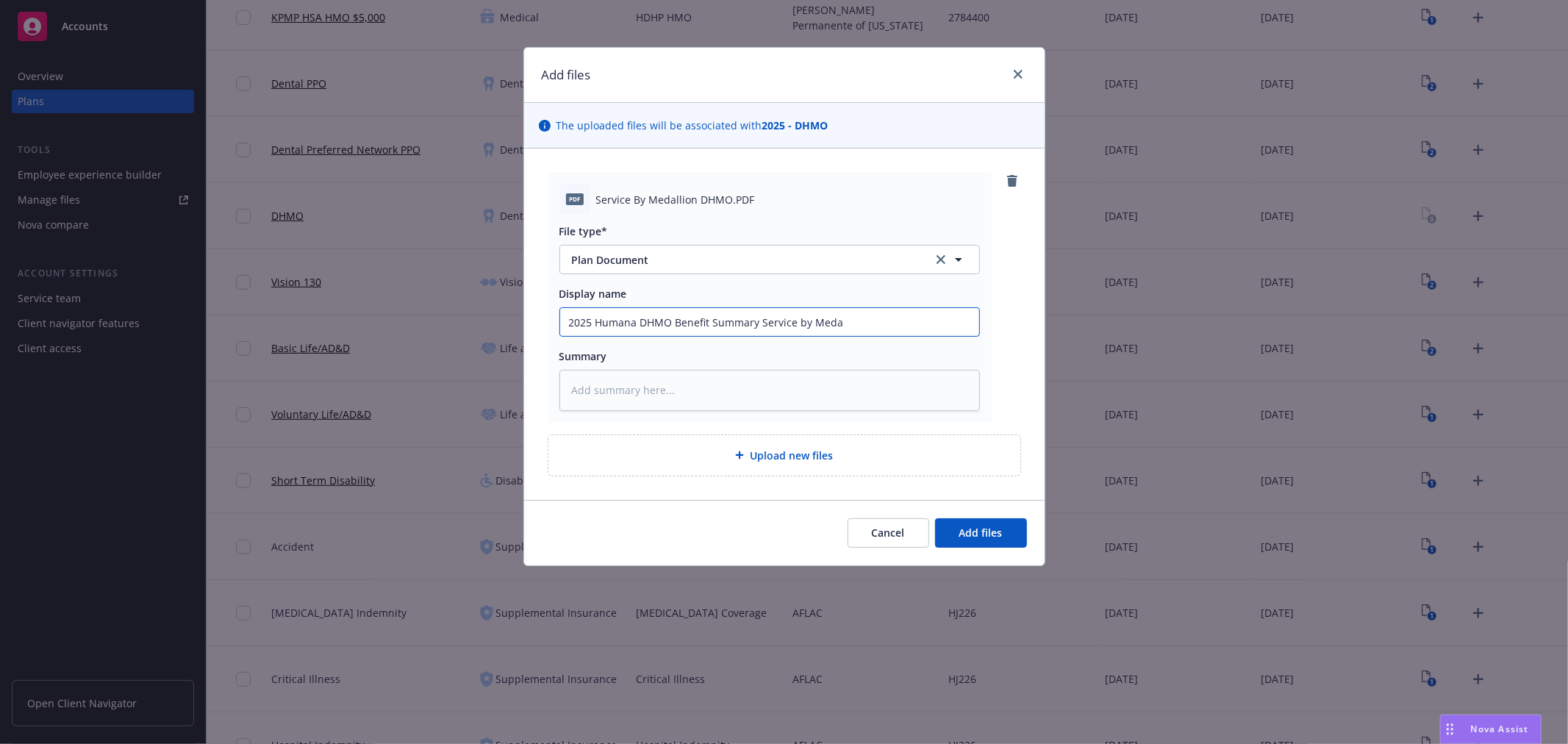
type textarea "x"
type input "2025 Humana DHMO Benefit Summary Service by Medal"
type textarea "x"
type input "2025 Humana DHMO Benefit Summary Service by Medall"
type textarea "x"
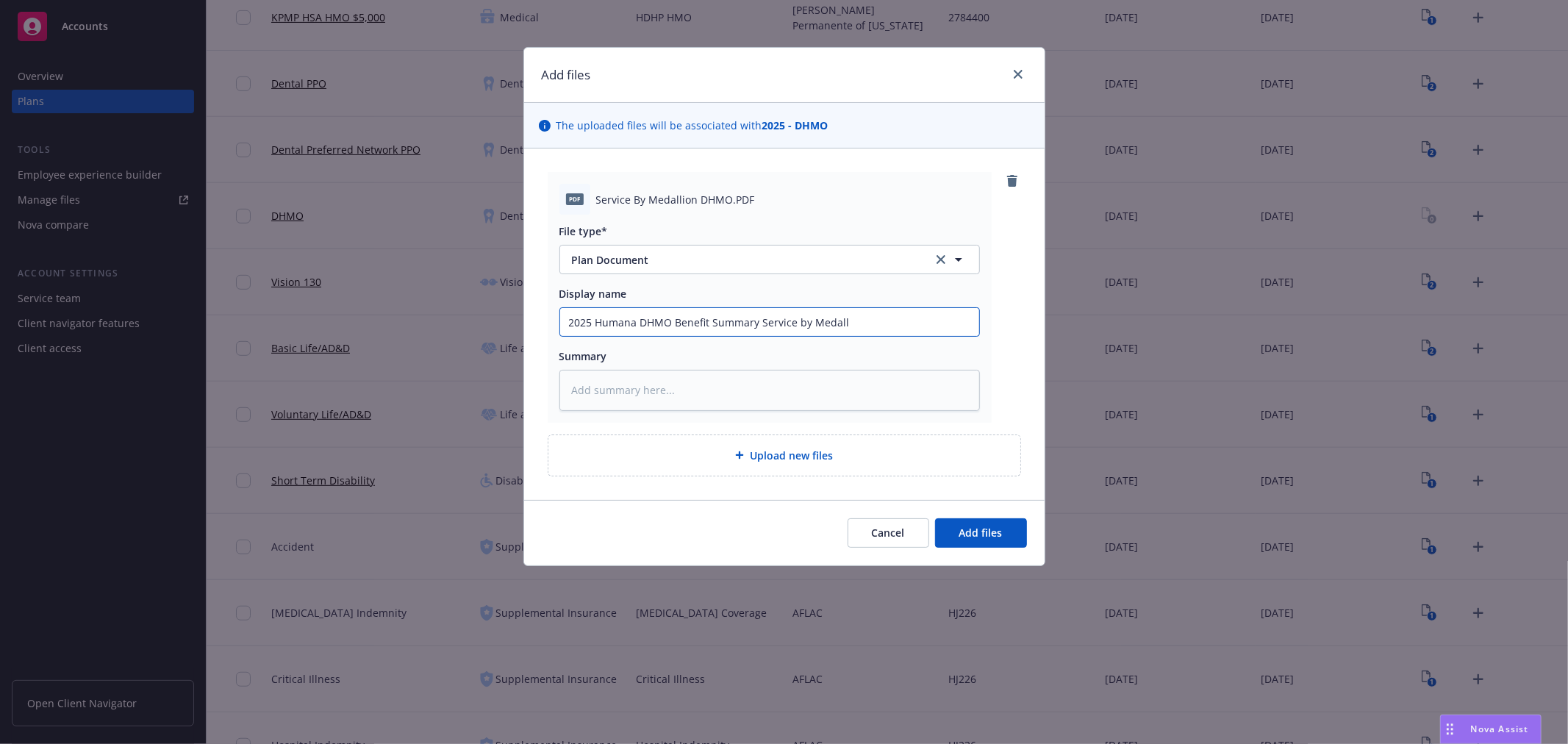
type input "2025 Humana DHMO Benefit Summary Service by Medalli"
type textarea "x"
type input "2025 Humana DHMO Benefit Summary Service by Medallio"
type textarea "x"
type input "2025 Humana DHMO Benefit Summary Service by Medallion"
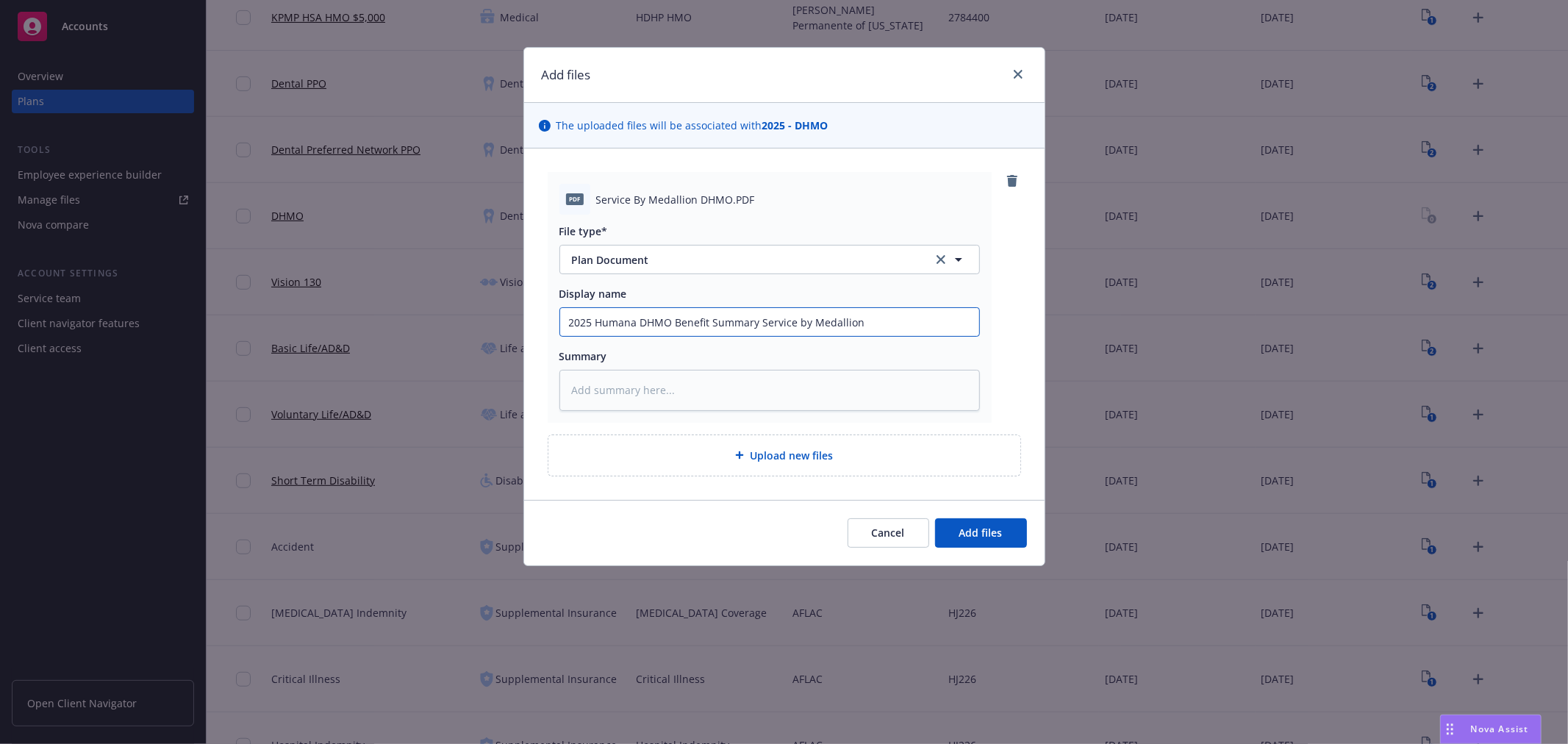
type textarea "x"
type input "2025 Humana DHMO Benefit Summary Service by Medallion"
click at [935, 518] on button "Add files" at bounding box center [981, 532] width 92 height 30
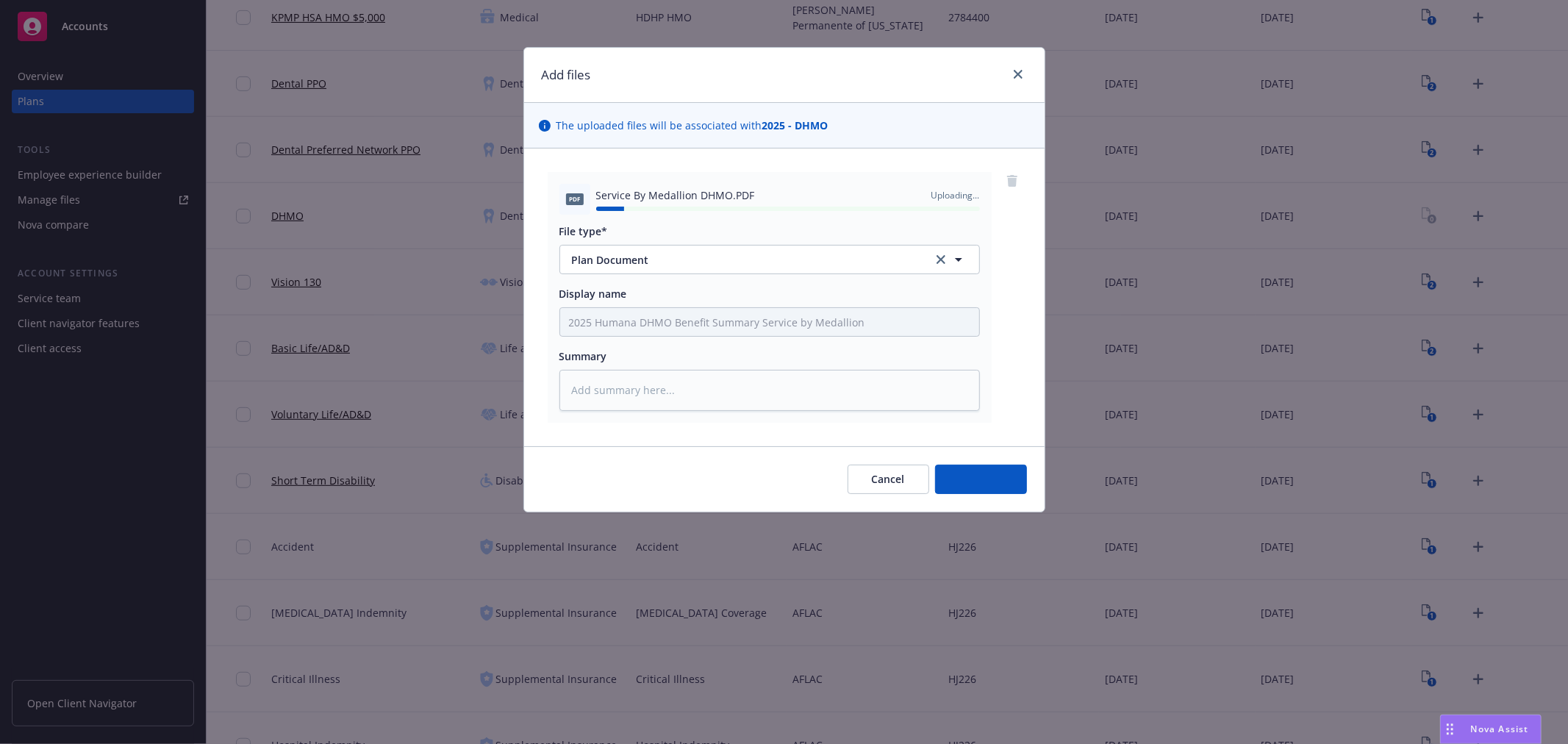
type textarea "x"
